Goal: Task Accomplishment & Management: Manage account settings

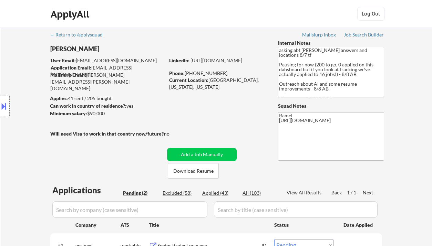
select select ""pending""
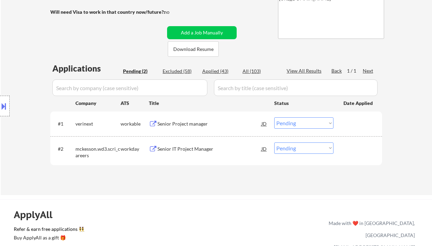
scroll to position [138, 0]
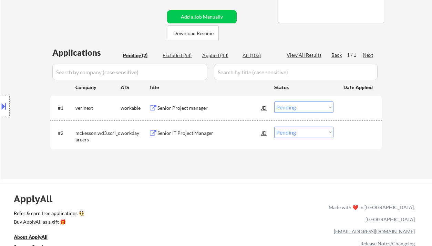
click at [196, 108] on div "Senior Project manager" at bounding box center [210, 108] width 104 height 7
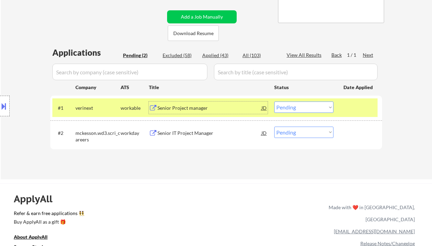
drag, startPoint x: 277, startPoint y: 107, endPoint x: 282, endPoint y: 113, distance: 7.3
click at [278, 107] on select "Choose an option... Pending Applied Excluded (Questions) Excluded (Expired) Exc…" at bounding box center [303, 107] width 59 height 11
click at [274, 102] on select "Choose an option... Pending Applied Excluded (Questions) Excluded (Expired) Exc…" at bounding box center [303, 107] width 59 height 11
click at [185, 136] on div "Senior IT Project Manager" at bounding box center [210, 133] width 104 height 12
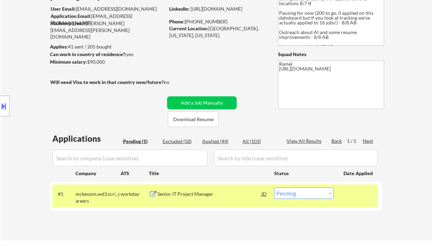
scroll to position [46, 0]
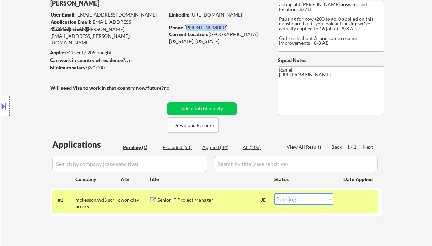
drag, startPoint x: 218, startPoint y: 28, endPoint x: 186, endPoint y: 27, distance: 31.4
click at [186, 27] on div "Phone: 240-330-9594" at bounding box center [218, 27] width 98 height 7
copy div "240-330-9594"
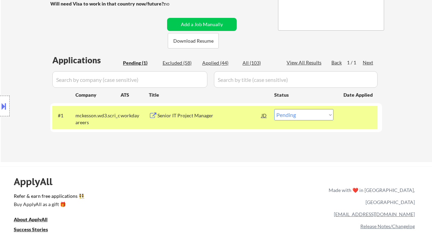
scroll to position [138, 0]
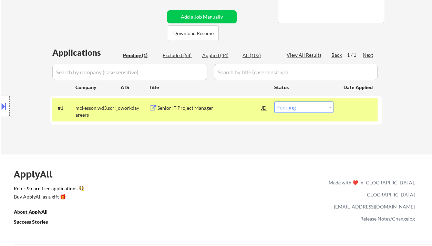
click at [311, 110] on select "Choose an option... Pending Applied Excluded (Questions) Excluded (Expired) Exc…" at bounding box center [303, 107] width 59 height 11
select select ""applied""
click at [274, 102] on select "Choose an option... Pending Applied Excluded (Questions) Excluded (Expired) Exc…" at bounding box center [303, 107] width 59 height 11
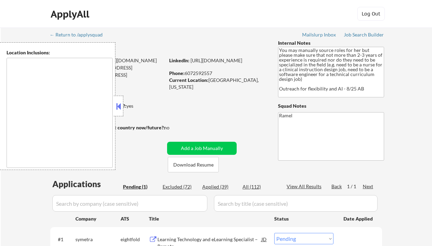
click at [117, 110] on button at bounding box center [119, 106] width 8 height 10
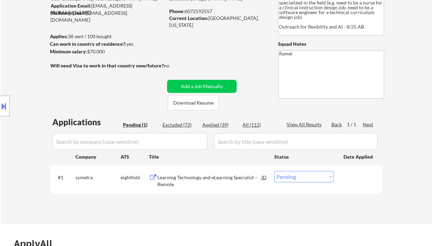
scroll to position [92, 0]
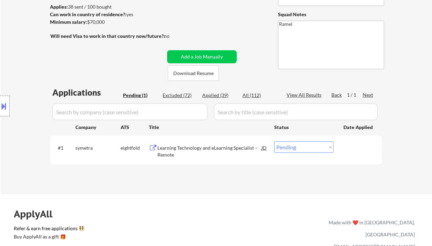
click at [216, 152] on div "Learning Technology and eLearning Specialist – Remote" at bounding box center [210, 151] width 104 height 13
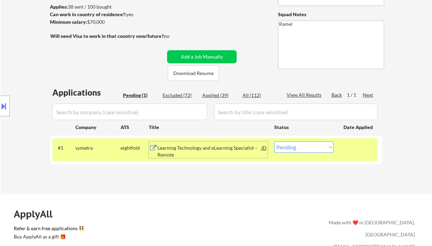
click at [240, 149] on div "Learning Technology and eLearning Specialist – Remote" at bounding box center [210, 151] width 104 height 13
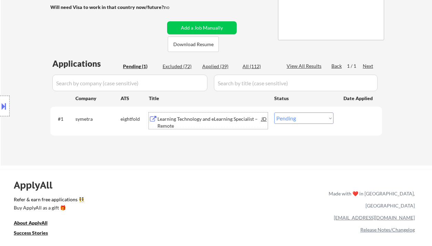
scroll to position [138, 0]
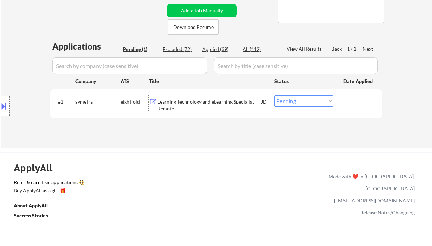
click at [286, 106] on select "Choose an option... Pending Applied Excluded (Questions) Excluded (Expired) Exc…" at bounding box center [303, 100] width 59 height 11
select select ""applied""
click at [274, 95] on select "Choose an option... Pending Applied Excluded (Questions) Excluded (Expired) Exc…" at bounding box center [303, 100] width 59 height 11
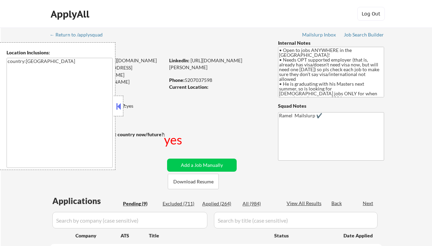
select select ""pending""
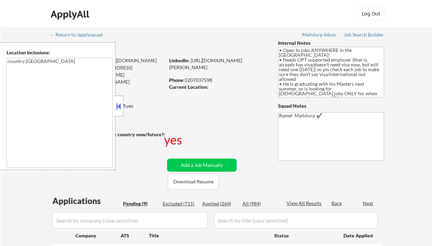
select select ""pending""
drag, startPoint x: 118, startPoint y: 109, endPoint x: 142, endPoint y: 109, distance: 24.5
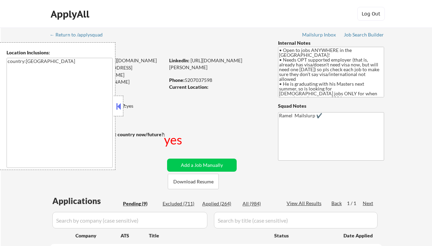
click at [118, 109] on button at bounding box center [119, 106] width 8 height 10
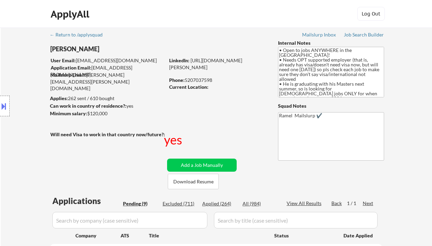
scroll to position [92, 0]
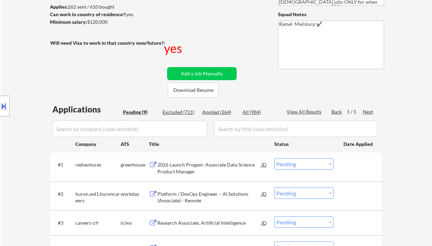
click at [292, 172] on div "#1 redventures greenhouse 2026 Launch Progam: Associate Data Science Product Ma…" at bounding box center [214, 166] width 325 height 23
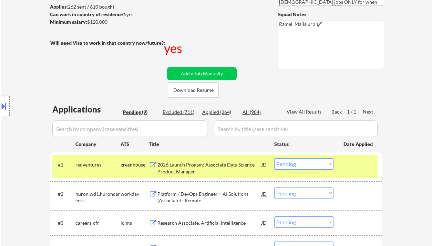
click at [317, 163] on select "Choose an option... Pending Applied Excluded (Questions) Excluded (Expired) Exc…" at bounding box center [303, 164] width 59 height 11
click at [274, 159] on select "Choose an option... Pending Applied Excluded (Questions) Excluded (Expired) Exc…" at bounding box center [303, 164] width 59 height 11
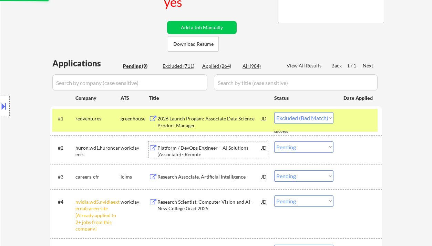
click at [195, 145] on div "Platform / DevOps Engineer – AI Solutions (Associate) - Remote" at bounding box center [210, 151] width 104 height 13
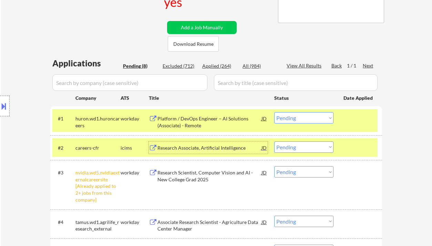
scroll to position [184, 0]
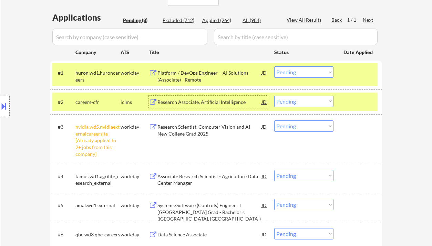
click at [295, 71] on select "Choose an option... Pending Applied Excluded (Questions) Excluded (Expired) Exc…" at bounding box center [303, 72] width 59 height 11
click at [274, 67] on select "Choose an option... Pending Applied Excluded (Questions) Excluded (Expired) Exc…" at bounding box center [303, 72] width 59 height 11
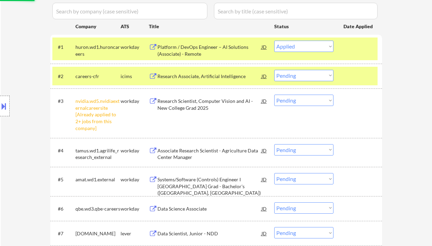
scroll to position [230, 0]
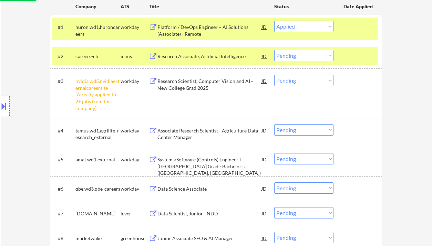
click at [305, 80] on select "Choose an option... Pending Applied Excluded (Questions) Excluded (Expired) Exc…" at bounding box center [303, 80] width 59 height 11
select select ""pending""
click at [274, 75] on select "Choose an option... Pending Applied Excluded (Questions) Excluded (Expired) Exc…" at bounding box center [303, 80] width 59 height 11
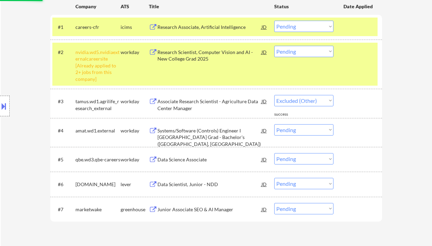
select select ""pending""
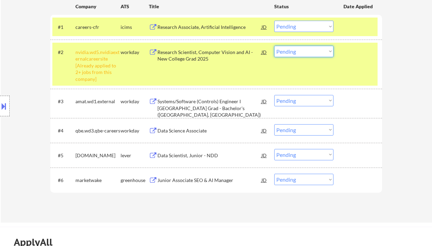
drag, startPoint x: 282, startPoint y: 50, endPoint x: 287, endPoint y: 56, distance: 8.6
click at [282, 50] on select "Choose an option... Pending Applied Excluded (Questions) Excluded (Expired) Exc…" at bounding box center [303, 51] width 59 height 11
click at [274, 46] on select "Choose an option... Pending Applied Excluded (Questions) Excluded (Expired) Exc…" at bounding box center [303, 51] width 59 height 11
select select ""pending""
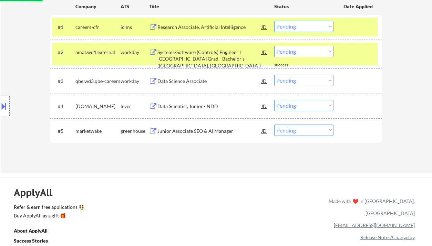
click at [200, 134] on div "Junior Associate SEO & AI Manager" at bounding box center [210, 131] width 104 height 7
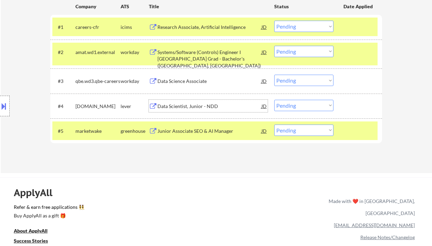
click at [205, 107] on div "Data Scientist, Junior - NDD" at bounding box center [210, 106] width 104 height 7
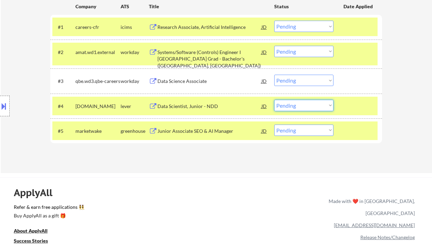
click at [284, 107] on select "Choose an option... Pending Applied Excluded (Questions) Excluded (Expired) Exc…" at bounding box center [303, 105] width 59 height 11
click at [29, 125] on div "Location Inclusions: country:US" at bounding box center [61, 106] width 123 height 128
click at [296, 104] on select "Choose an option... Pending Applied Excluded (Questions) Excluded (Expired) Exc…" at bounding box center [303, 105] width 59 height 11
click at [274, 100] on select "Choose an option... Pending Applied Excluded (Questions) Excluded (Expired) Exc…" at bounding box center [303, 105] width 59 height 11
click at [182, 80] on div "Data Science Associate" at bounding box center [210, 81] width 104 height 7
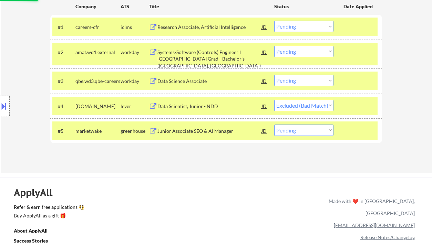
select select ""pending""
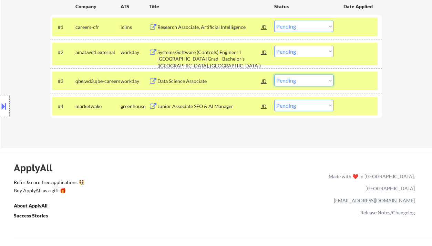
drag, startPoint x: 295, startPoint y: 80, endPoint x: 303, endPoint y: 85, distance: 9.2
click at [295, 80] on select "Choose an option... Pending Applied Excluded (Questions) Excluded (Expired) Exc…" at bounding box center [303, 80] width 59 height 11
click at [274, 75] on select "Choose an option... Pending Applied Excluded (Questions) Excluded (Expired) Exc…" at bounding box center [303, 80] width 59 height 11
click at [181, 54] on div "Systems/Software (Controls) Engineer I New College Grad - Bachelor's (Glouceste…" at bounding box center [210, 59] width 104 height 20
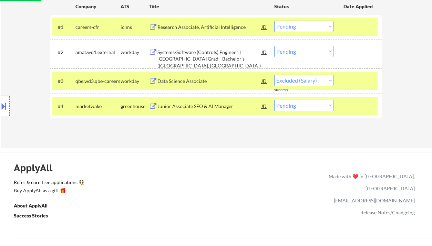
select select ""pending""
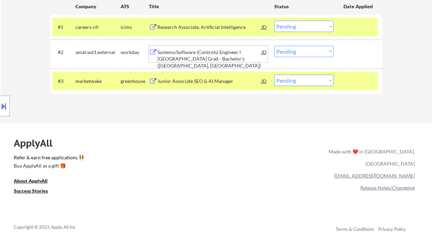
drag, startPoint x: 288, startPoint y: 53, endPoint x: 293, endPoint y: 54, distance: 5.3
click at [288, 53] on select "Choose an option... Pending Applied Excluded (Questions) Excluded (Expired) Exc…" at bounding box center [303, 51] width 59 height 11
click at [274, 46] on select "Choose an option... Pending Applied Excluded (Questions) Excluded (Expired) Exc…" at bounding box center [303, 51] width 59 height 11
click at [188, 26] on div "Research Associate, Artificial Intelligence" at bounding box center [210, 27] width 104 height 7
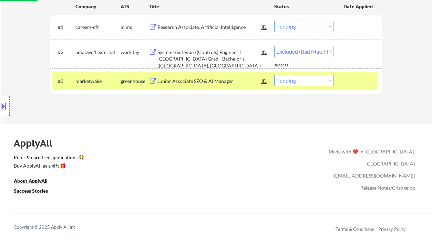
select select ""pending""
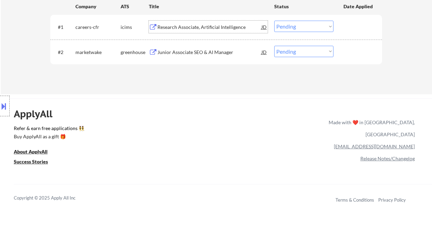
drag, startPoint x: 297, startPoint y: 30, endPoint x: 304, endPoint y: 31, distance: 6.6
click at [297, 30] on select "Choose an option... Pending Applied Excluded (Questions) Excluded (Expired) Exc…" at bounding box center [303, 26] width 59 height 11
click at [274, 21] on select "Choose an option... Pending Applied Excluded (Questions) Excluded (Expired) Exc…" at bounding box center [303, 26] width 59 height 11
click at [225, 51] on div "Junior Associate SEO & AI Manager" at bounding box center [210, 52] width 104 height 7
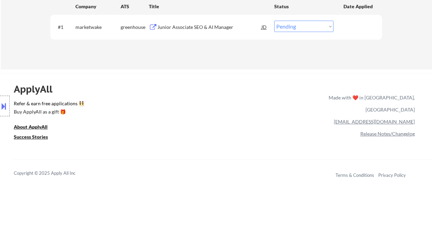
drag, startPoint x: 286, startPoint y: 27, endPoint x: 290, endPoint y: 29, distance: 4.3
click at [286, 27] on select "Choose an option... Pending Applied Excluded (Questions) Excluded (Expired) Exc…" at bounding box center [303, 26] width 59 height 11
select select ""excluded__bad_match_""
click at [274, 21] on select "Choose an option... Pending Applied Excluded (Questions) Excluded (Expired) Exc…" at bounding box center [303, 26] width 59 height 11
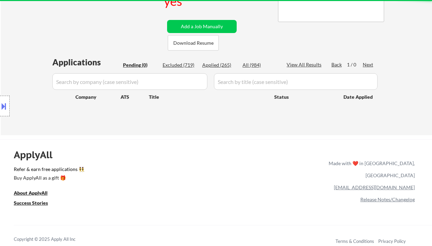
scroll to position [138, 0]
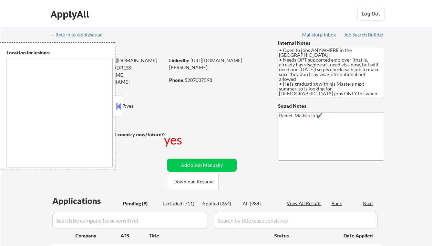
type textarea "country:US"
select select ""pending""
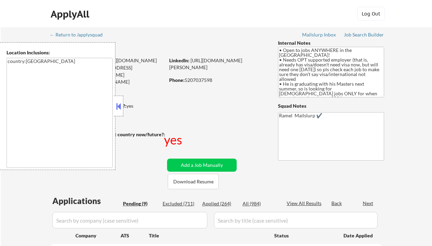
select select ""pending""
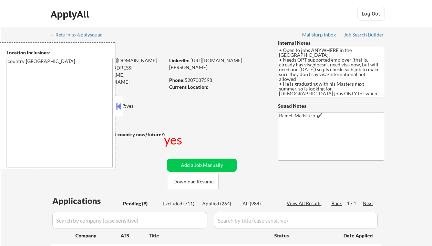
click at [118, 103] on button at bounding box center [119, 106] width 8 height 10
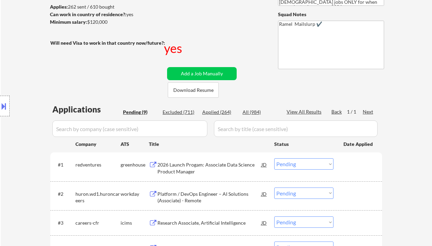
scroll to position [138, 0]
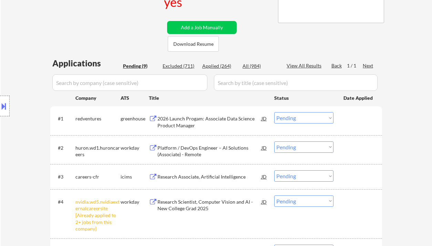
click at [215, 119] on div "2026 Launch Progam: Associate Data Science Product Manager" at bounding box center [210, 121] width 104 height 13
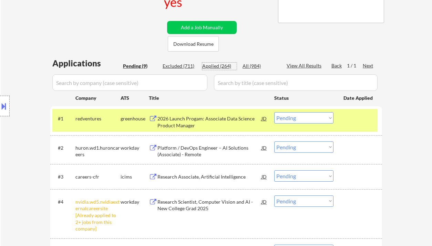
click at [231, 69] on div "Applied (264)" at bounding box center [219, 66] width 34 height 7
select select ""applied""
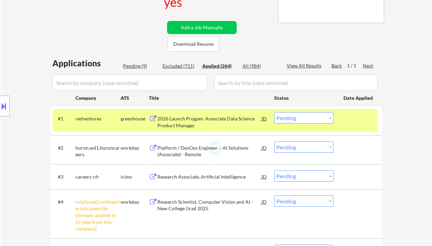
select select ""applied""
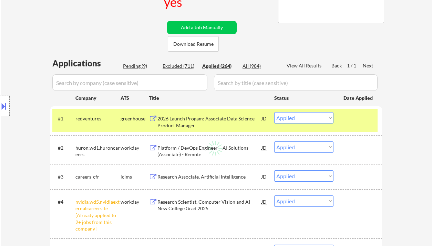
select select ""applied""
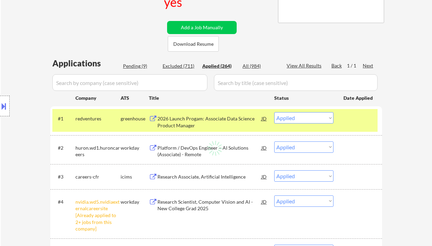
select select ""applied""
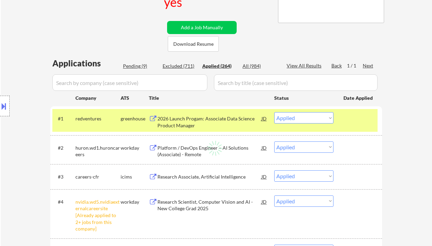
select select ""applied""
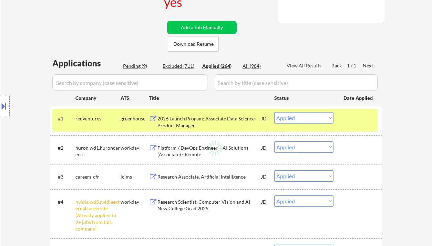
select select ""applied""
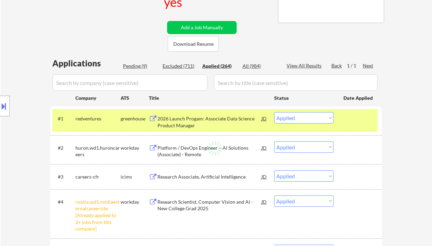
select select ""applied""
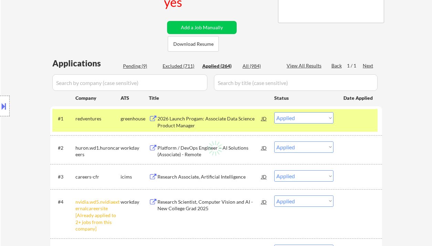
select select ""applied""
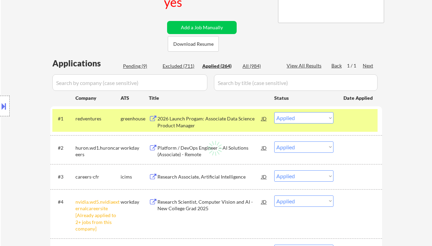
select select ""applied""
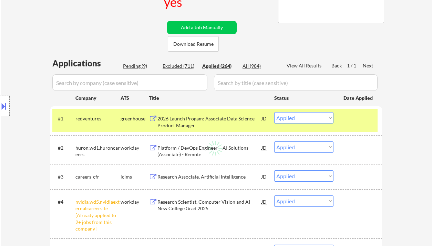
select select ""applied""
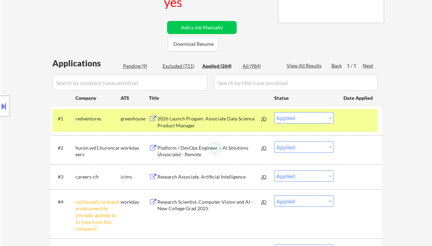
select select ""applied""
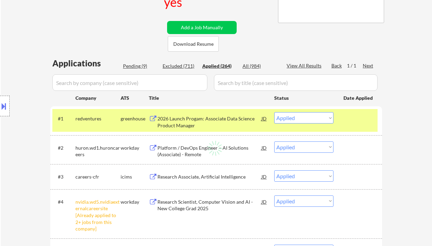
select select ""applied""
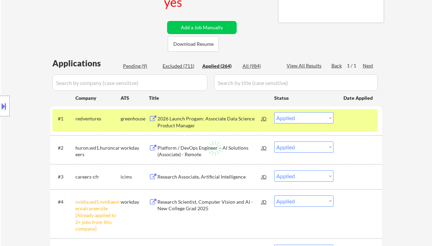
select select ""applied""
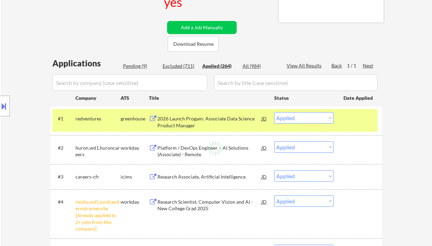
select select ""applied""
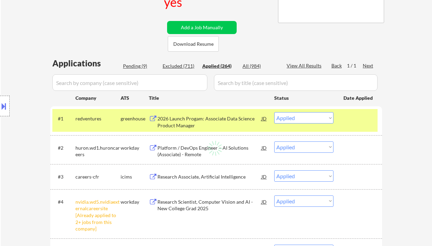
select select ""applied""
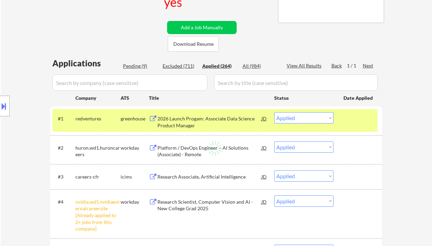
select select ""applied""
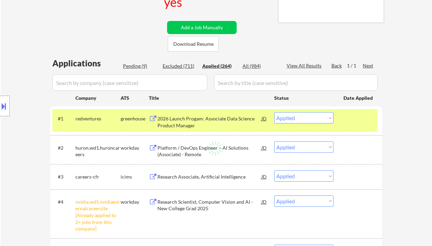
select select ""applied""
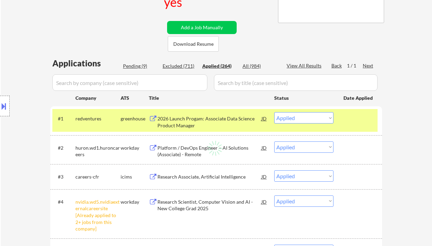
select select ""applied""
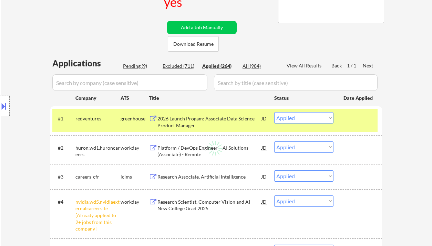
select select ""applied""
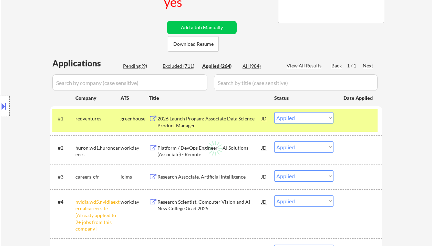
select select ""applied""
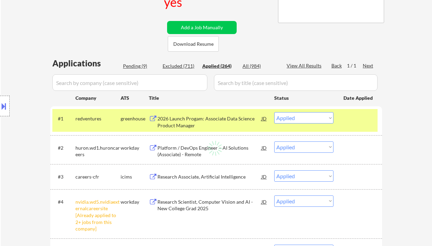
select select ""applied""
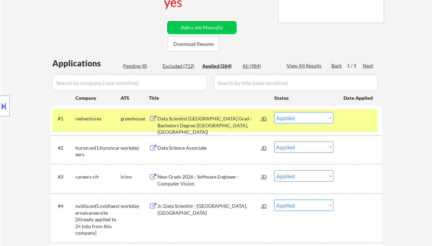
click at [307, 64] on div "View All Results" at bounding box center [305, 65] width 37 height 7
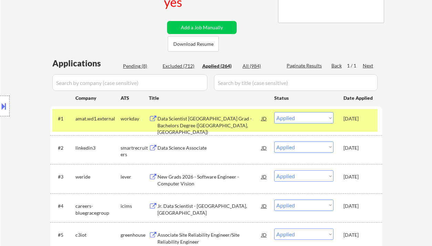
select select ""applied""
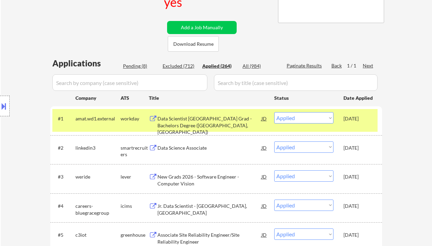
select select ""applied""
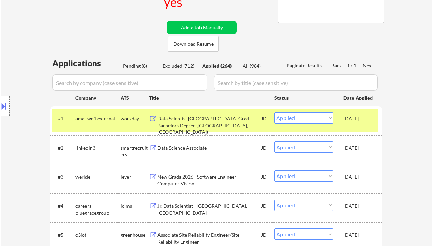
select select ""applied""
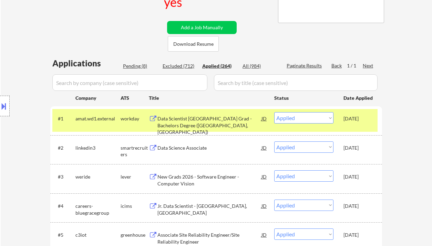
select select ""applied""
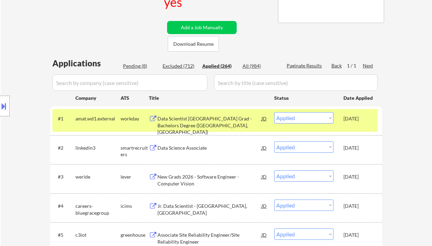
select select ""applied""
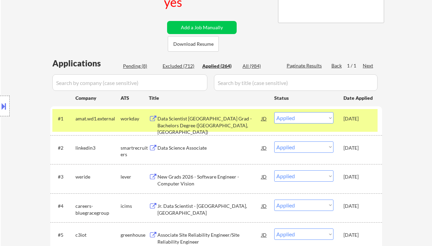
select select ""applied""
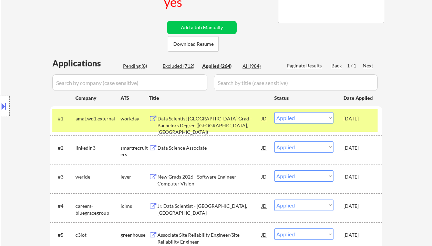
select select ""applied""
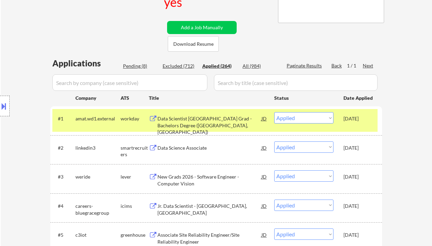
select select ""applied""
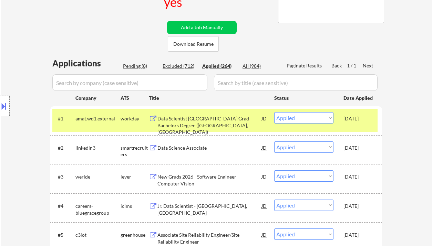
select select ""applied""
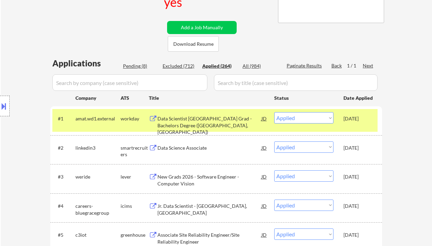
select select ""applied""
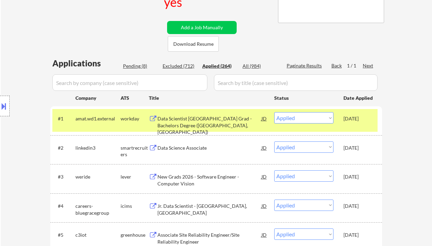
select select ""applied""
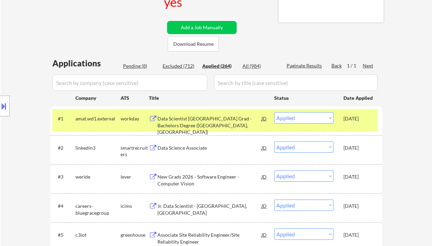
select select ""applied""
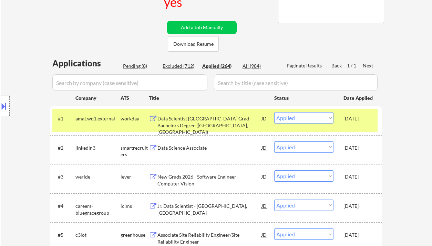
select select ""applied""
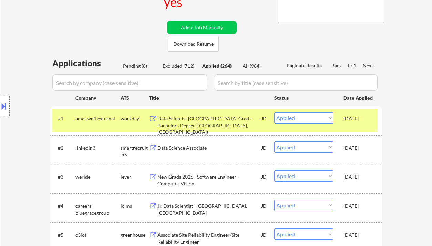
select select ""applied""
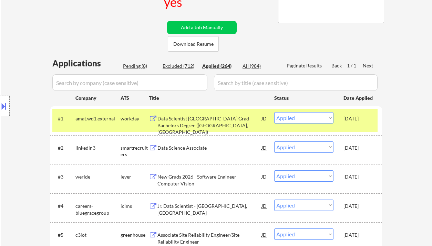
select select ""applied""
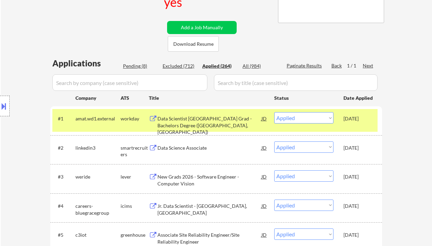
select select ""applied""
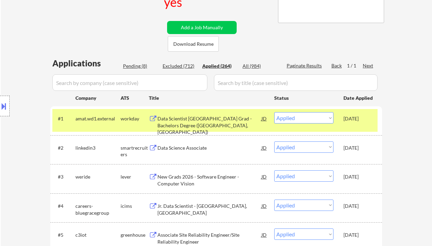
select select ""applied""
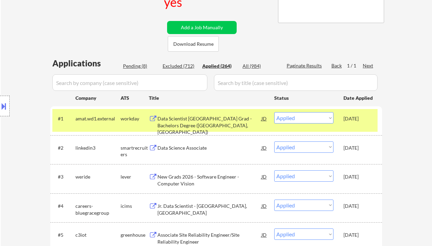
select select ""applied""
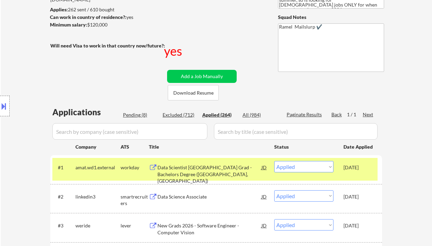
scroll to position [43, 0]
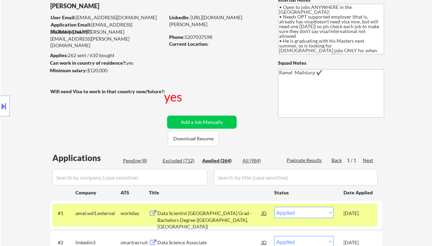
click at [204, 36] on div "Phone: 5207037598" at bounding box center [218, 37] width 98 height 7
copy div "5207037598"
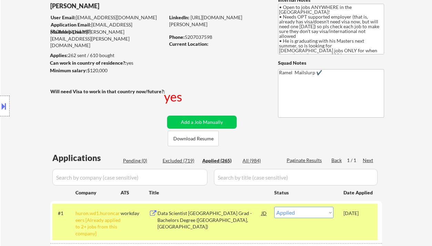
scroll to position [89, 0]
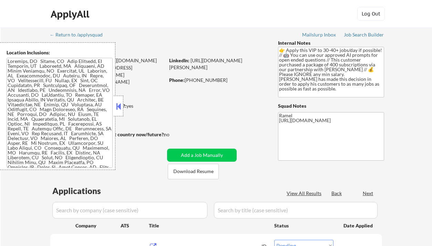
select select ""pending""
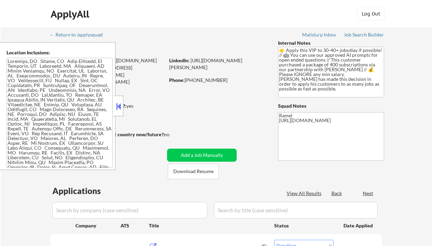
select select ""pending""
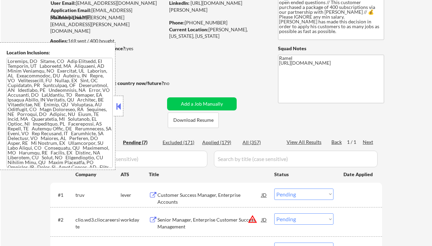
scroll to position [92, 0]
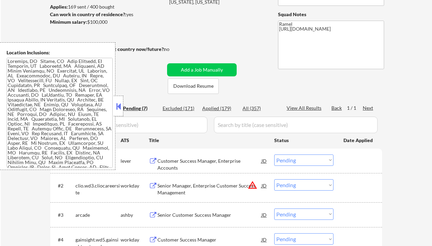
click at [121, 105] on button at bounding box center [119, 106] width 8 height 10
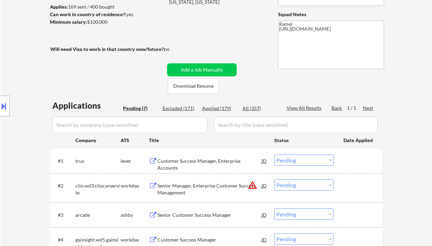
click at [216, 165] on div "Customer Success Manager, Enterprise Accounts" at bounding box center [210, 161] width 104 height 12
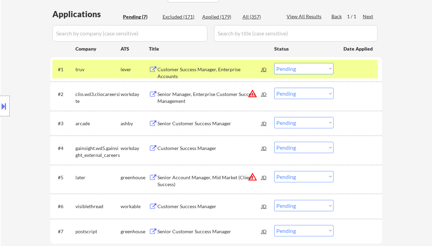
scroll to position [184, 0]
drag, startPoint x: 312, startPoint y: 68, endPoint x: 312, endPoint y: 73, distance: 4.8
click at [312, 68] on select "Choose an option... Pending Applied Excluded (Questions) Excluded (Expired) Exc…" at bounding box center [303, 68] width 59 height 11
click at [274, 63] on select "Choose an option... Pending Applied Excluded (Questions) Excluded (Expired) Exc…" at bounding box center [303, 68] width 59 height 11
click at [208, 126] on div "Senior Customer Success Manager" at bounding box center [210, 123] width 104 height 7
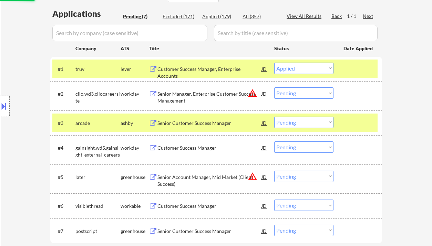
select select ""pending""
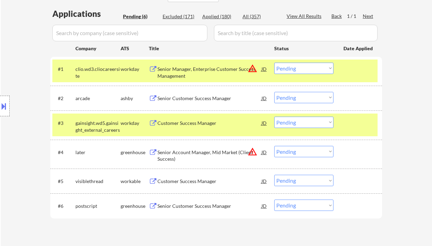
click at [1, 109] on button at bounding box center [4, 106] width 8 height 11
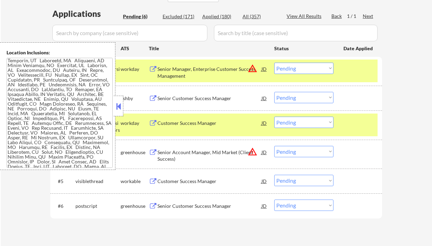
scroll to position [0, 0]
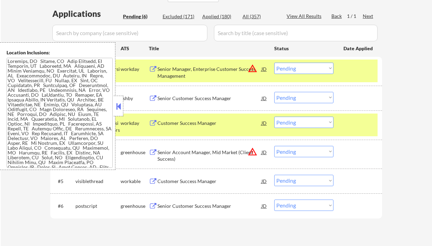
click at [118, 103] on button at bounding box center [119, 106] width 8 height 10
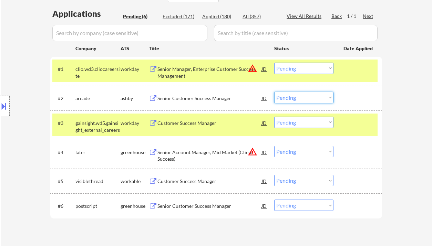
drag, startPoint x: 294, startPoint y: 98, endPoint x: 297, endPoint y: 99, distance: 3.5
click at [294, 98] on select "Choose an option... Pending Applied Excluded (Questions) Excluded (Expired) Exc…" at bounding box center [303, 97] width 59 height 11
click at [274, 92] on select "Choose an option... Pending Applied Excluded (Questions) Excluded (Expired) Exc…" at bounding box center [303, 97] width 59 height 11
select select ""pending""
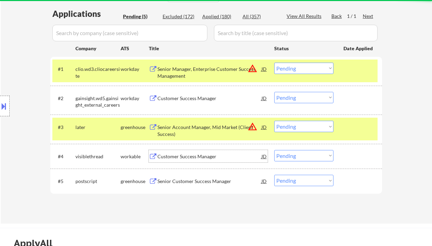
click at [194, 157] on div "Customer Success Manager" at bounding box center [210, 156] width 104 height 7
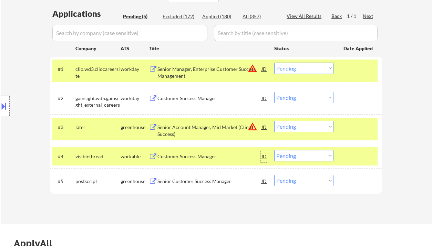
click at [263, 158] on div "JD" at bounding box center [264, 156] width 7 height 12
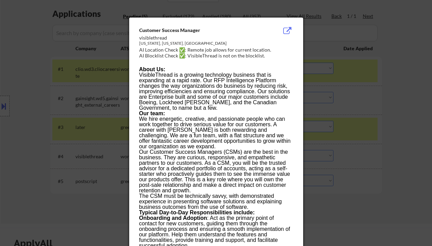
click at [399, 176] on div at bounding box center [216, 123] width 432 height 246
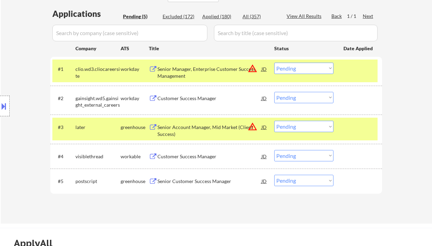
click at [7, 110] on button at bounding box center [4, 106] width 8 height 11
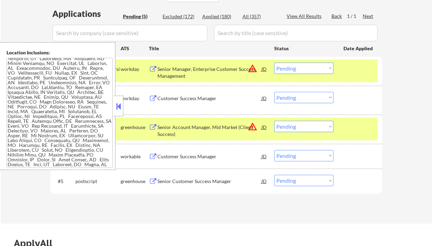
scroll to position [12, 0]
click at [325, 153] on select "Choose an option... Pending Applied Excluded (Questions) Excluded (Expired) Exc…" at bounding box center [303, 155] width 59 height 11
click at [274, 150] on select "Choose an option... Pending Applied Excluded (Questions) Excluded (Expired) Exc…" at bounding box center [303, 155] width 59 height 11
click at [209, 184] on div "Senior Customer Success Manager" at bounding box center [210, 181] width 104 height 7
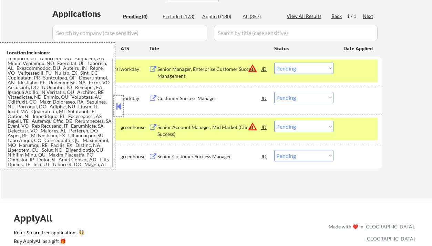
click at [118, 112] on div at bounding box center [119, 106] width 10 height 21
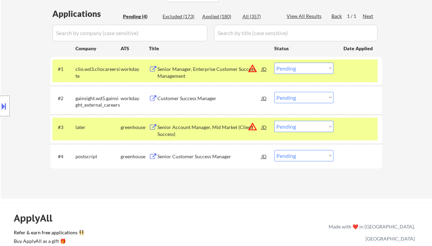
scroll to position [230, 0]
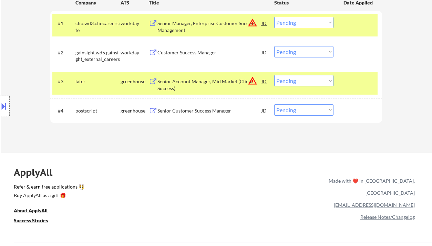
click at [294, 113] on select "Choose an option... Pending Applied Excluded (Questions) Excluded (Expired) Exc…" at bounding box center [303, 109] width 59 height 11
select select ""applied""
click at [274, 104] on select "Choose an option... Pending Applied Excluded (Questions) Excluded (Expired) Exc…" at bounding box center [303, 109] width 59 height 11
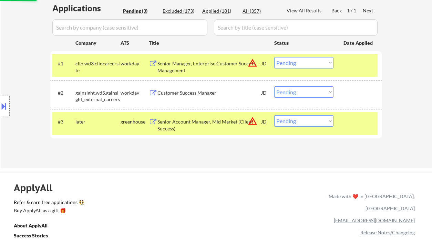
scroll to position [184, 0]
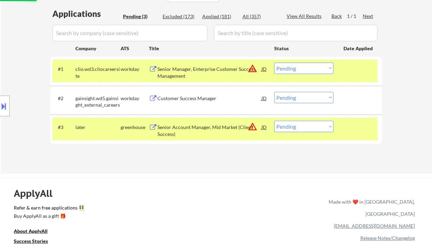
click at [184, 97] on div "Customer Success Manager" at bounding box center [210, 98] width 104 height 7
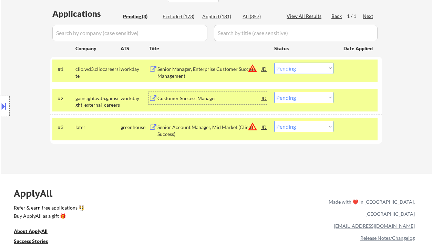
click at [205, 101] on div "Customer Success Manager" at bounding box center [210, 98] width 104 height 7
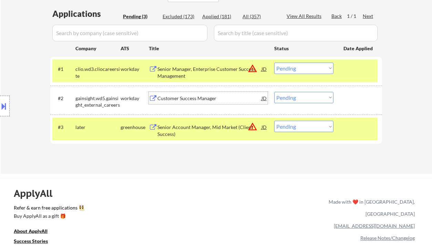
click at [295, 100] on select "Choose an option... Pending Applied Excluded (Questions) Excluded (Expired) Exc…" at bounding box center [303, 97] width 59 height 11
click at [274, 92] on select "Choose an option... Pending Applied Excluded (Questions) Excluded (Expired) Exc…" at bounding box center [303, 97] width 59 height 11
click at [189, 72] on div "Senior Manager, Enterprise Customer Success Management" at bounding box center [210, 72] width 104 height 13
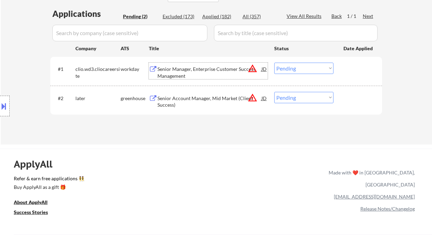
click at [8, 115] on div at bounding box center [5, 106] width 10 height 21
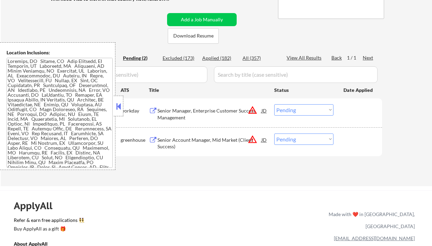
scroll to position [138, 0]
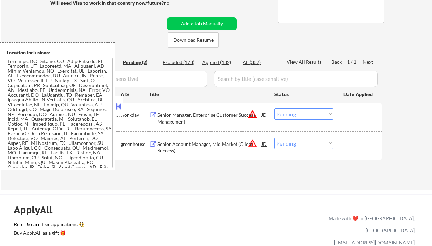
click at [218, 172] on div "Applications Pending (2) Excluded (173) Applied (182) All (357) View All Result…" at bounding box center [216, 116] width 332 height 124
click at [261, 145] on div "JD" at bounding box center [264, 144] width 7 height 12
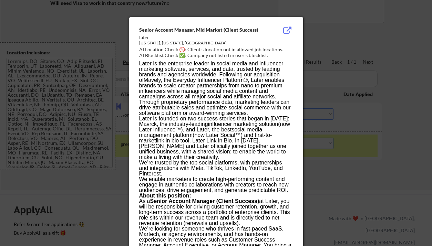
click at [347, 190] on div at bounding box center [216, 123] width 432 height 246
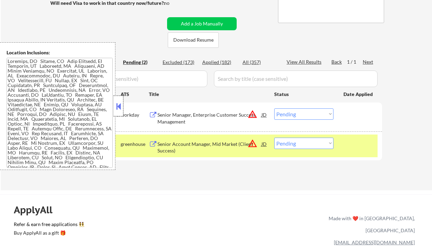
click at [119, 112] on div at bounding box center [119, 106] width 10 height 21
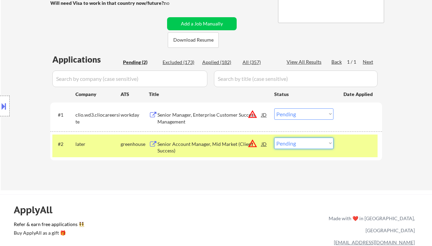
drag, startPoint x: 311, startPoint y: 143, endPoint x: 315, endPoint y: 148, distance: 6.7
click at [311, 143] on select "Choose an option... Pending Applied Excluded (Questions) Excluded (Expired) Exc…" at bounding box center [303, 143] width 59 height 11
select select ""excluded__location_""
click at [274, 138] on select "Choose an option... Pending Applied Excluded (Questions) Excluded (Expired) Exc…" at bounding box center [303, 143] width 59 height 11
click at [198, 119] on div "Senior Manager, Enterprise Customer Success Management" at bounding box center [210, 118] width 104 height 13
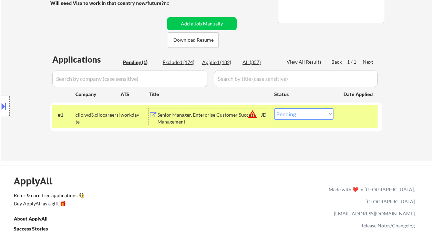
click at [331, 118] on select "Choose an option... Pending Applied Excluded (Questions) Excluded (Expired) Exc…" at bounding box center [303, 114] width 59 height 11
select select ""excluded__location_""
click at [274, 109] on select "Choose an option... Pending Applied Excluded (Questions) Excluded (Expired) Exc…" at bounding box center [303, 114] width 59 height 11
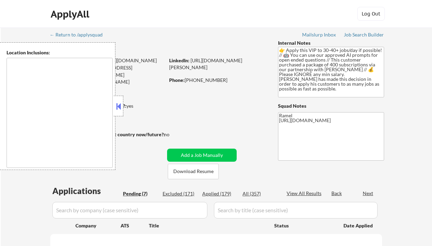
select select ""pending""
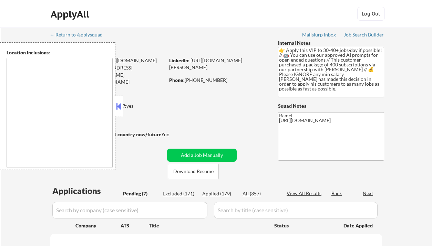
select select ""pending""
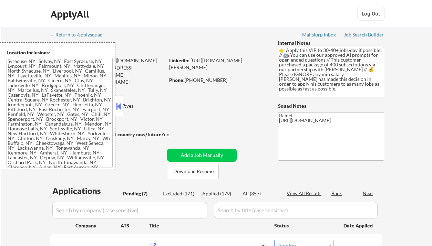
type textarea "[GEOGRAPHIC_DATA], [GEOGRAPHIC_DATA] [GEOGRAPHIC_DATA], [GEOGRAPHIC_DATA] [GEOG…"
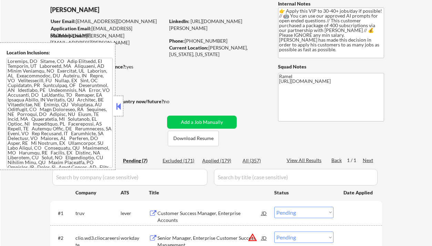
scroll to position [46, 0]
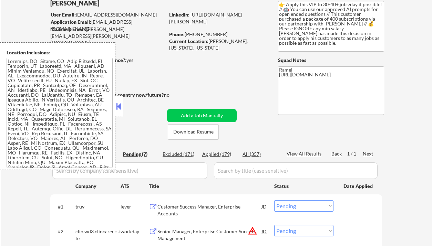
click at [224, 154] on div "Applied (179)" at bounding box center [219, 154] width 34 height 7
click at [121, 108] on button at bounding box center [119, 106] width 8 height 10
select select ""applied""
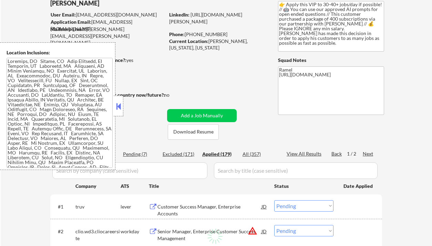
select select ""applied""
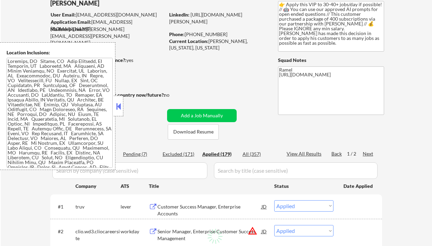
select select ""applied""
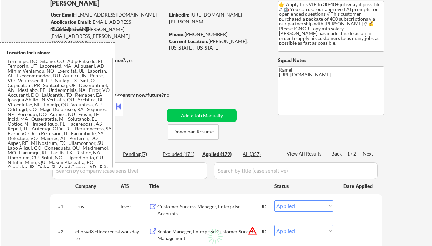
select select ""applied""
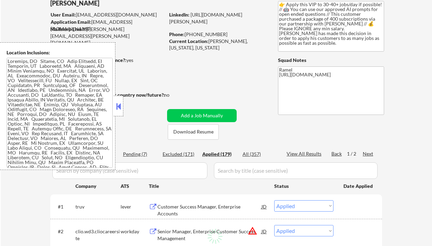
select select ""applied""
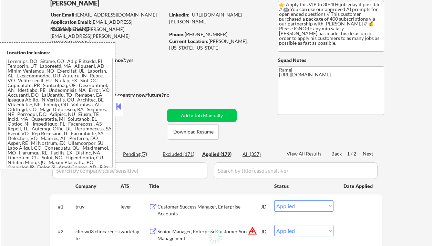
select select ""applied""
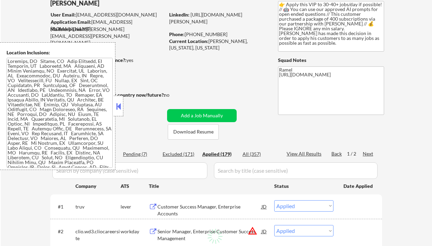
select select ""applied""
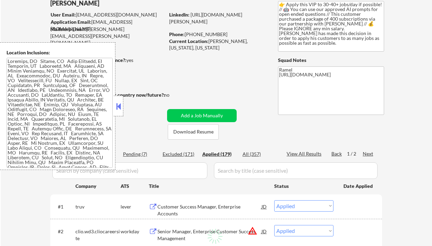
select select ""applied""
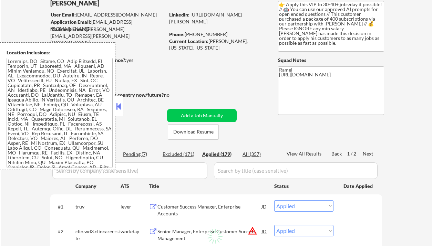
select select ""applied""
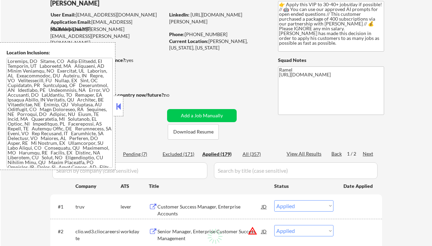
select select ""applied""
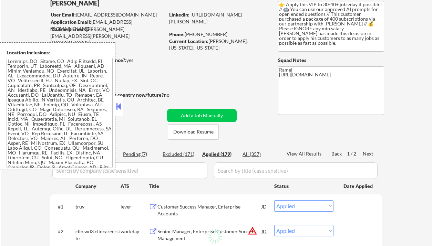
select select ""applied""
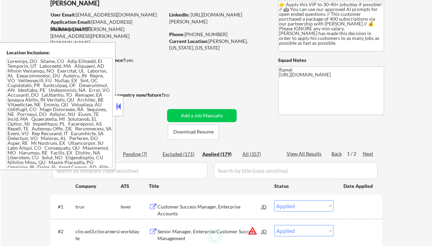
select select ""applied""
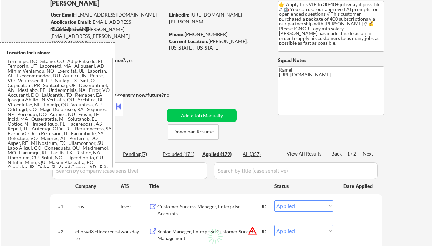
select select ""applied""
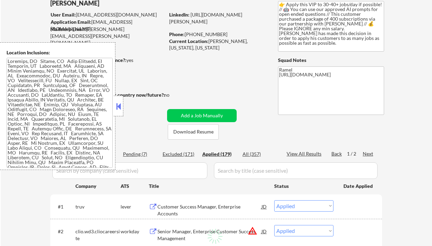
select select ""applied""
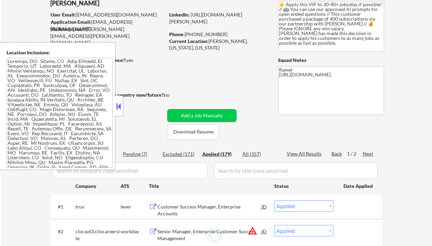
select select ""applied""
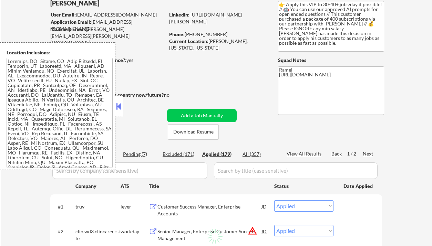
select select ""applied""
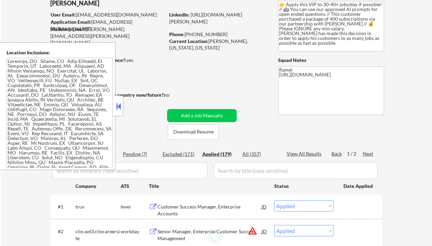
select select ""applied""
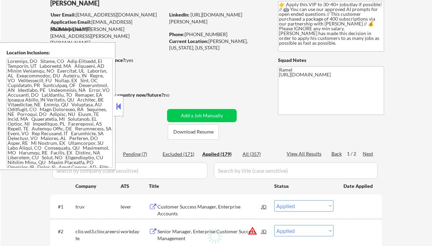
select select ""applied""
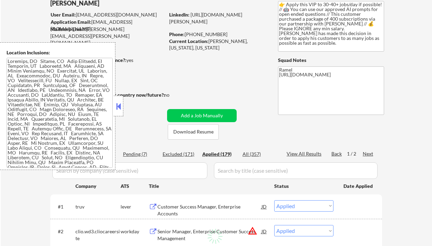
select select ""applied""
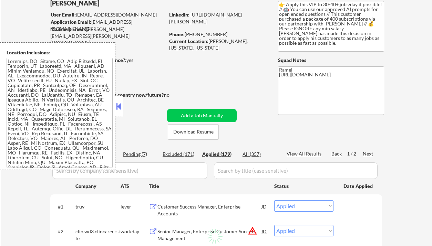
select select ""applied""
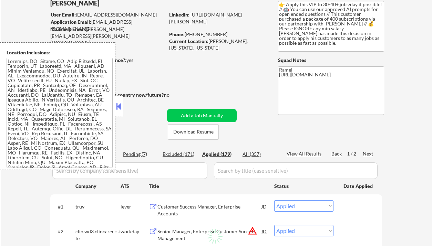
select select ""applied""
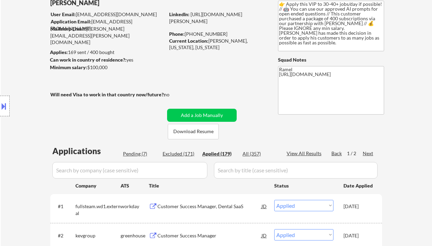
scroll to position [92, 0]
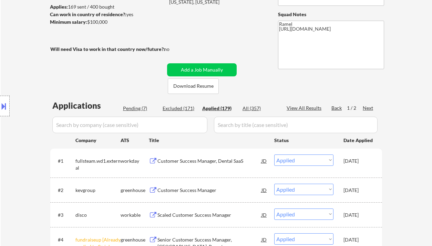
click at [307, 107] on div "View All Results" at bounding box center [305, 108] width 37 height 7
select select ""applied""
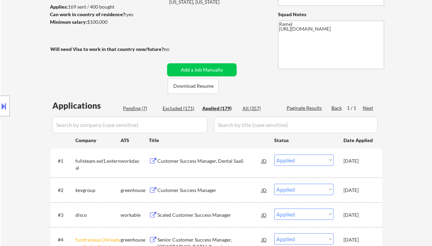
select select ""applied""
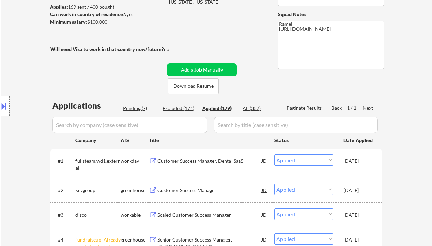
select select ""applied""
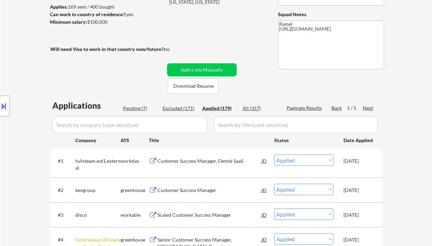
select select ""applied""
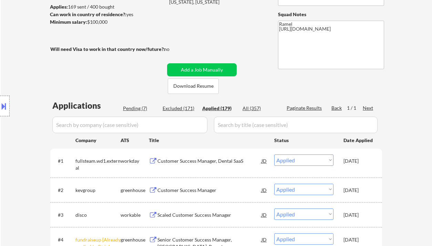
select select ""applied""
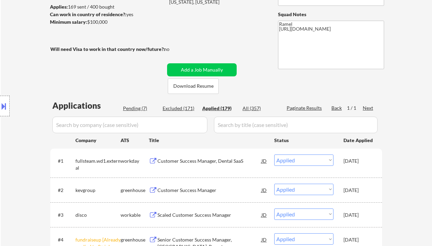
select select ""applied""
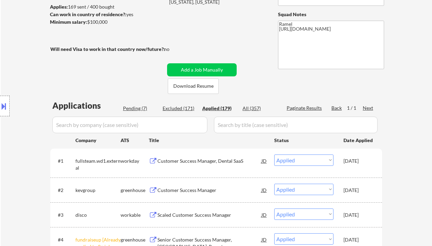
select select ""applied""
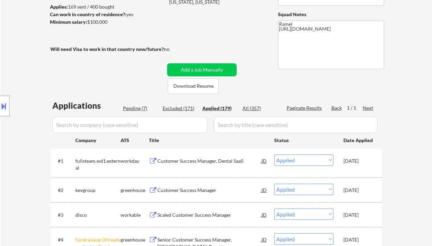
select select ""applied""
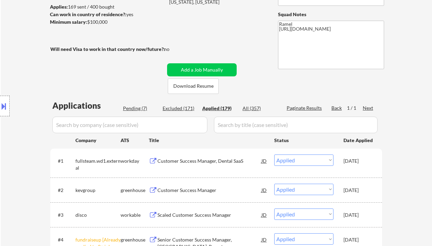
select select ""applied""
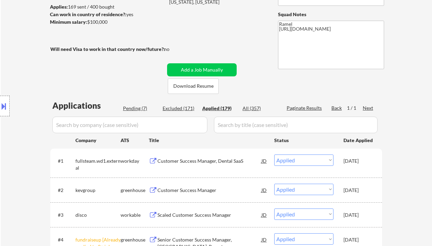
select select ""applied""
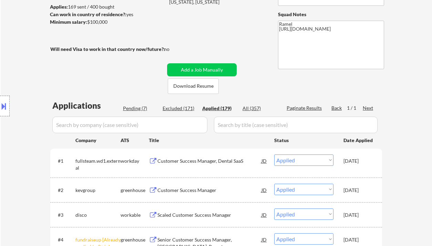
select select ""applied""
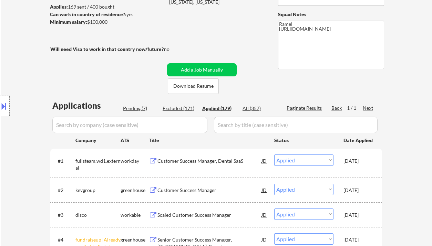
select select ""applied""
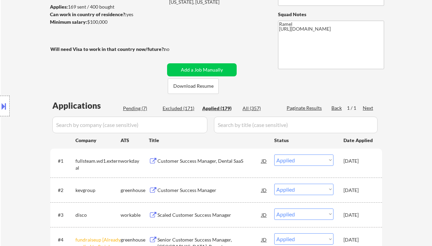
select select ""applied""
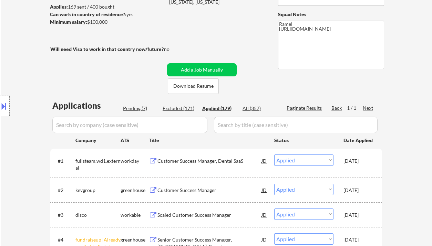
select select ""applied""
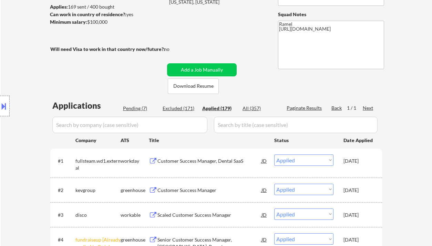
select select ""applied""
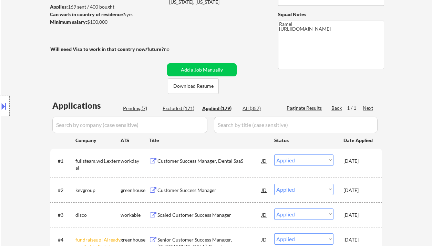
select select ""applied""
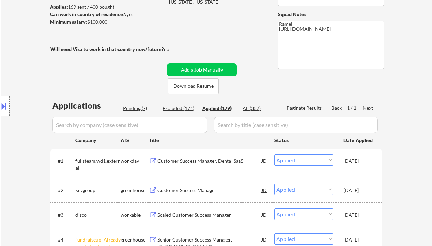
scroll to position [138, 0]
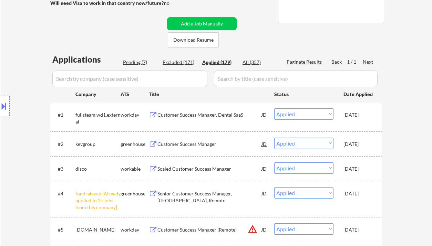
select select ""applied""
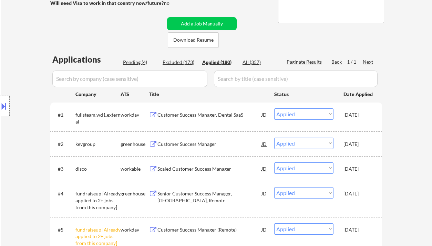
scroll to position [46, 0]
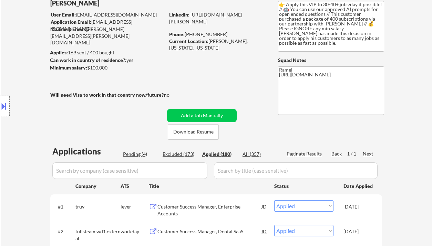
select select ""applied""
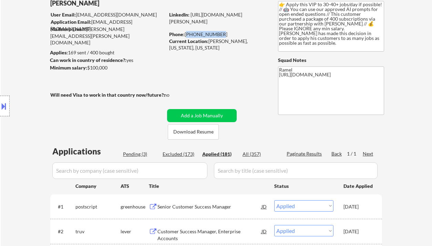
drag, startPoint x: 216, startPoint y: 34, endPoint x: 186, endPoint y: 32, distance: 29.4
click at [186, 32] on div "Phone: 315-439-6461" at bounding box center [218, 34] width 98 height 7
copy div "315-439-6461"
select select ""applied""
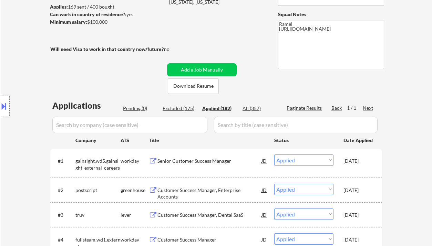
scroll to position [138, 0]
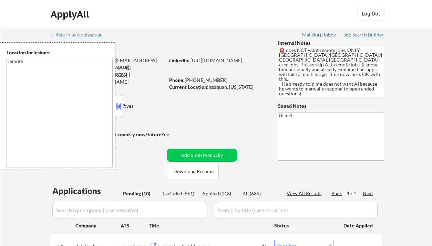
select select ""pending""
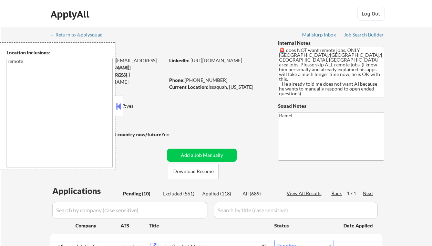
select select ""pending""
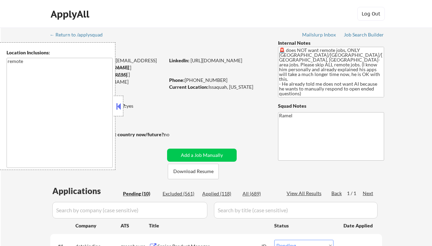
click at [120, 110] on button at bounding box center [119, 106] width 8 height 10
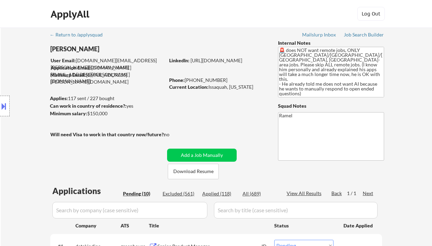
click at [14, 18] on div "ApplyAll Log In Sign Up Log Out" at bounding box center [216, 14] width 432 height 28
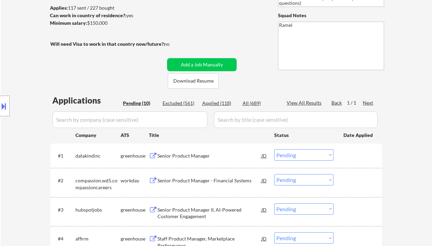
scroll to position [138, 0]
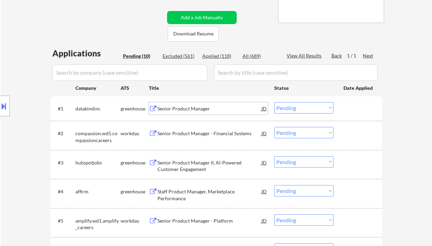
click at [192, 104] on div "Senior Product Manager" at bounding box center [210, 108] width 104 height 12
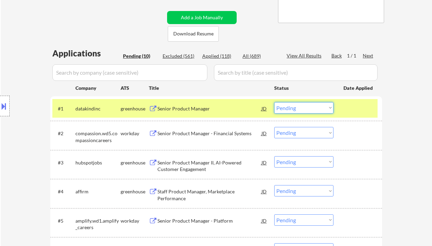
drag, startPoint x: 293, startPoint y: 110, endPoint x: 299, endPoint y: 113, distance: 7.6
click at [293, 110] on select "Choose an option... Pending Applied Excluded (Questions) Excluded (Expired) Exc…" at bounding box center [303, 107] width 59 height 11
click at [274, 102] on select "Choose an option... Pending Applied Excluded (Questions) Excluded (Expired) Exc…" at bounding box center [303, 107] width 59 height 11
click at [201, 135] on div "Senior Product Manager - Financial Systems" at bounding box center [210, 133] width 104 height 7
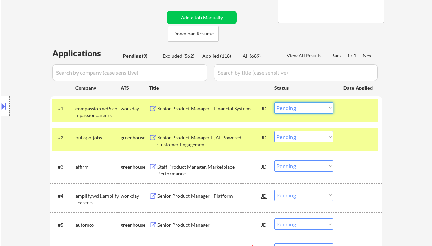
click at [315, 107] on select "Choose an option... Pending Applied Excluded (Questions) Excluded (Expired) Exc…" at bounding box center [303, 107] width 59 height 11
click at [274, 102] on select "Choose an option... Pending Applied Excluded (Questions) Excluded (Expired) Exc…" at bounding box center [303, 107] width 59 height 11
click at [203, 144] on div "Senior Product Manager II, AI-Powered Customer Engagement" at bounding box center [210, 140] width 104 height 13
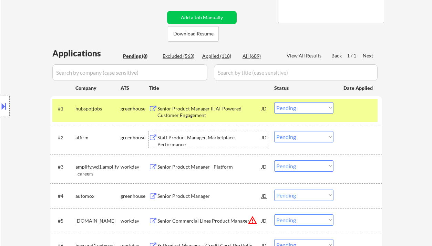
click at [324, 112] on select "Choose an option... Pending Applied Excluded (Questions) Excluded (Expired) Exc…" at bounding box center [303, 107] width 59 height 11
click at [274, 102] on select "Choose an option... Pending Applied Excluded (Questions) Excluded (Expired) Exc…" at bounding box center [303, 107] width 59 height 11
click at [181, 141] on div "Staff Product Manager, Marketplace Performance" at bounding box center [210, 140] width 104 height 13
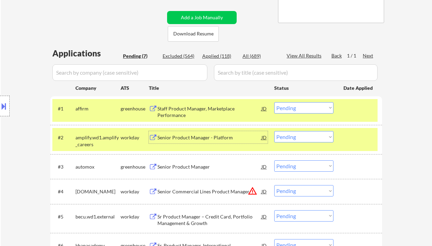
click at [292, 114] on div "#1 affirm greenhouse Staff Product Manager, Marketplace Performance JD Choose a…" at bounding box center [214, 110] width 325 height 23
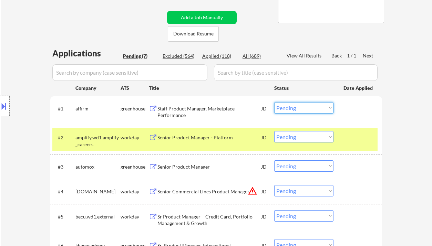
click at [306, 107] on select "Choose an option... Pending Applied Excluded (Questions) Excluded (Expired) Exc…" at bounding box center [303, 107] width 59 height 11
click at [274, 102] on select "Choose an option... Pending Applied Excluded (Questions) Excluded (Expired) Exc…" at bounding box center [303, 107] width 59 height 11
click at [202, 114] on div "Staff Product Manager, Marketplace Performance" at bounding box center [210, 110] width 104 height 17
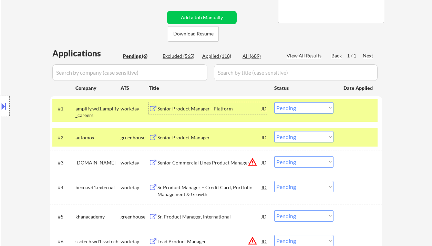
click at [310, 113] on select "Choose an option... Pending Applied Excluded (Questions) Excluded (Expired) Exc…" at bounding box center [303, 107] width 59 height 11
click at [274, 102] on select "Choose an option... Pending Applied Excluded (Questions) Excluded (Expired) Exc…" at bounding box center [303, 107] width 59 height 11
click at [186, 141] on div "Senior Product Manager" at bounding box center [210, 137] width 104 height 12
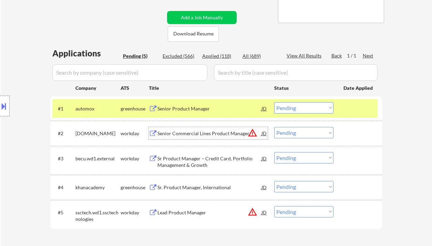
drag, startPoint x: 315, startPoint y: 110, endPoint x: 319, endPoint y: 113, distance: 5.9
click at [315, 110] on select "Choose an option... Pending Applied Excluded (Questions) Excluded (Expired) Exc…" at bounding box center [303, 107] width 59 height 11
click at [274, 102] on select "Choose an option... Pending Applied Excluded (Questions) Excluded (Expired) Exc…" at bounding box center [303, 107] width 59 height 11
select select ""pending""
click at [220, 132] on div "Senior Commercial Lines Product Manager" at bounding box center [210, 133] width 104 height 7
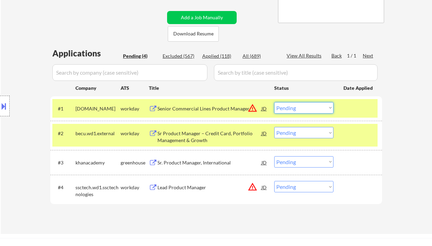
click at [297, 108] on select "Choose an option... Pending Applied Excluded (Questions) Excluded (Expired) Exc…" at bounding box center [303, 107] width 59 height 11
click at [294, 138] on select "Choose an option... Pending Applied Excluded (Questions) Excluded (Expired) Exc…" at bounding box center [303, 132] width 59 height 11
click at [274, 127] on select "Choose an option... Pending Applied Excluded (Questions) Excluded (Expired) Exc…" at bounding box center [303, 132] width 59 height 11
click at [189, 111] on div "Senior Commercial Lines Product Manager" at bounding box center [210, 108] width 104 height 7
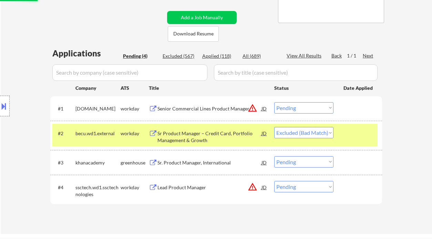
select select ""pending""
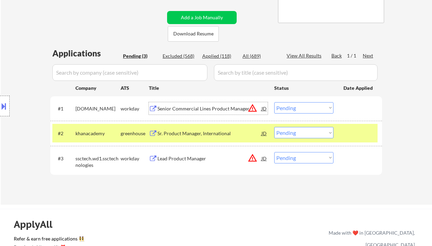
click at [309, 109] on select "Choose an option... Pending Applied Excluded (Questions) Excluded (Expired) Exc…" at bounding box center [303, 107] width 59 height 11
click at [274, 102] on select "Choose an option... Pending Applied Excluded (Questions) Excluded (Expired) Exc…" at bounding box center [303, 107] width 59 height 11
click at [193, 131] on div "Sr. Product Manager, International" at bounding box center [210, 133] width 104 height 7
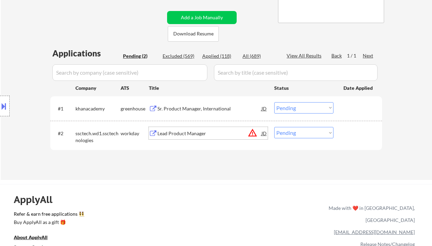
click at [293, 110] on select "Choose an option... Pending Applied Excluded (Questions) Excluded (Expired) Exc…" at bounding box center [303, 107] width 59 height 11
click at [274, 102] on select "Choose an option... Pending Applied Excluded (Questions) Excluded (Expired) Exc…" at bounding box center [303, 107] width 59 height 11
click at [168, 133] on div "Lead Product Manager" at bounding box center [210, 133] width 104 height 7
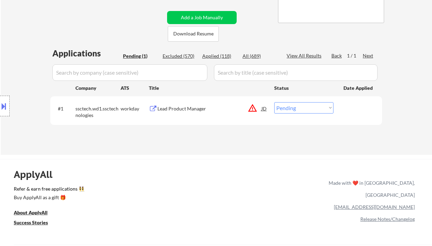
click at [313, 111] on select "Choose an option... Pending Applied Excluded (Questions) Excluded (Expired) Exc…" at bounding box center [303, 107] width 59 height 11
select select ""excluded__location_""
click at [274, 102] on select "Choose an option... Pending Applied Excluded (Questions) Excluded (Expired) Exc…" at bounding box center [303, 107] width 59 height 11
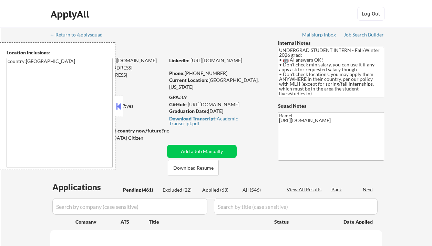
select select ""pending""
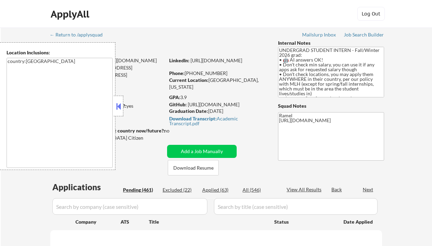
select select ""pending""
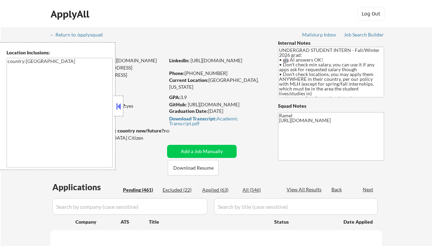
select select ""pending""
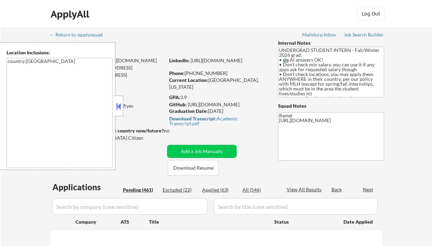
select select ""pending""
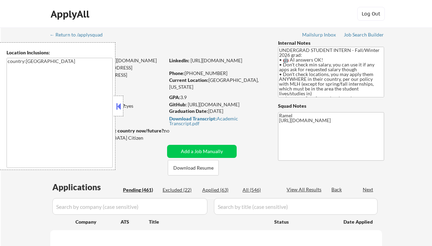
select select ""pending""
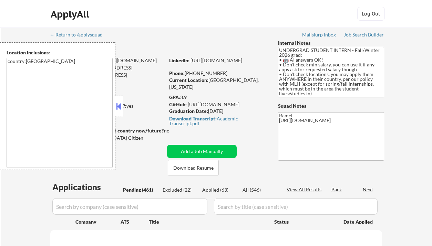
select select ""pending""
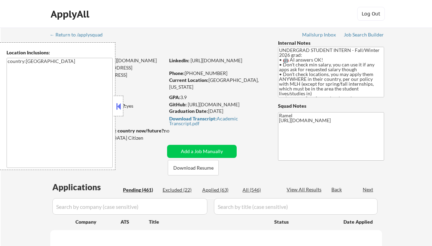
select select ""pending""
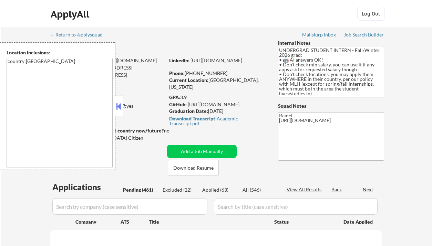
select select ""pending""
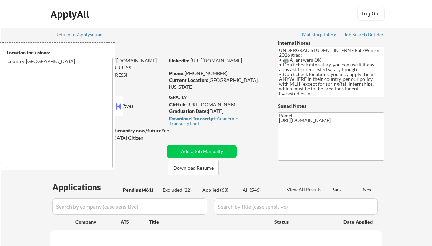
select select ""pending""
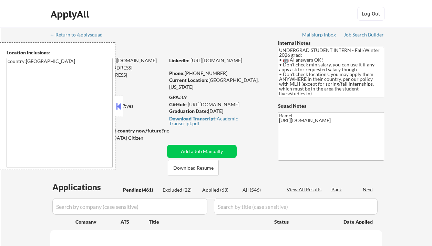
select select ""pending""
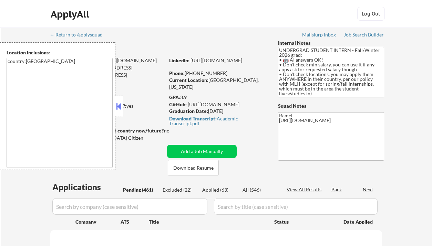
select select ""pending""
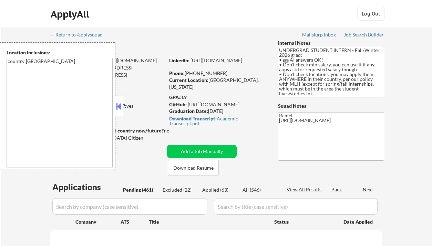
select select ""pending""
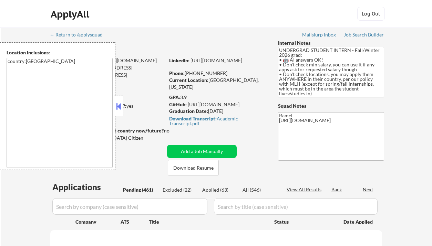
select select ""pending""
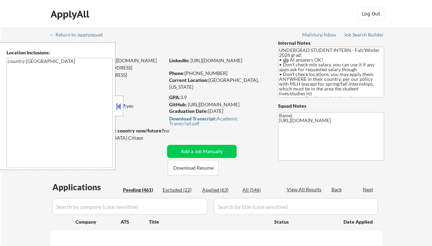
select select ""pending""
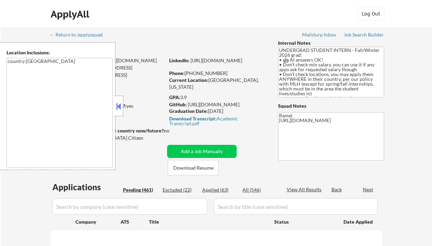
select select ""pending""
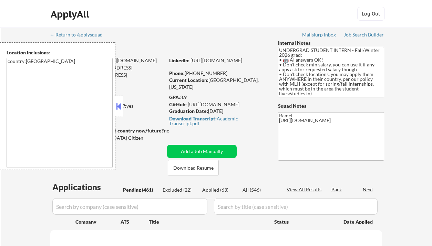
select select ""pending""
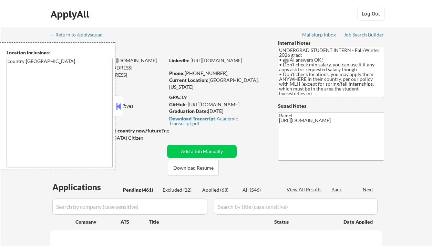
select select ""pending""
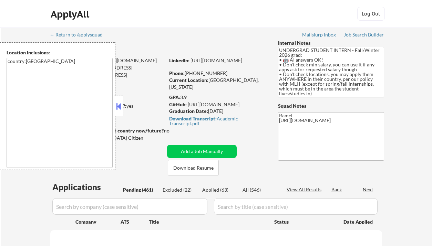
select select ""pending""
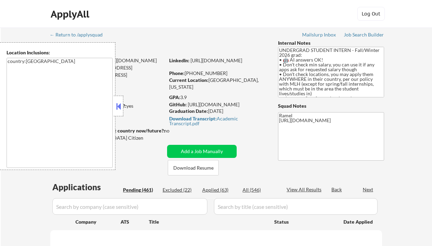
select select ""pending""
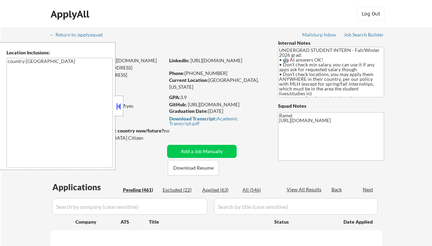
select select ""pending""
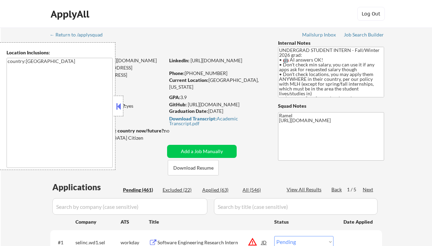
click at [116, 106] on button at bounding box center [119, 106] width 8 height 10
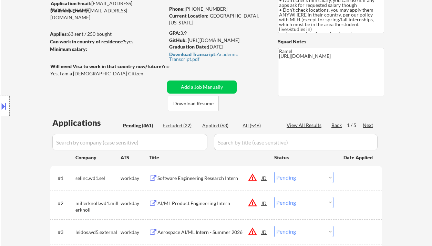
scroll to position [46, 0]
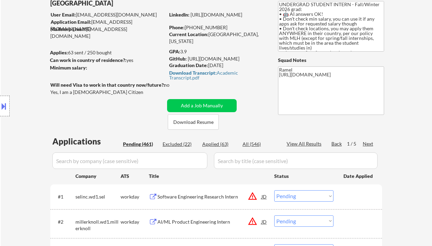
click at [175, 195] on div "Software Engineering Research Intern" at bounding box center [210, 197] width 104 height 7
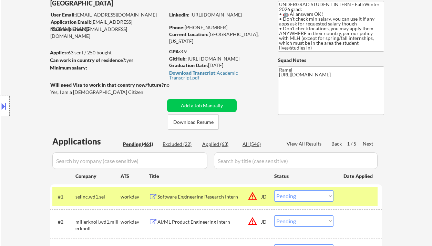
drag, startPoint x: 225, startPoint y: 28, endPoint x: 192, endPoint y: 28, distance: 32.7
click at [192, 28] on div "Phone: [PHONE_NUMBER]" at bounding box center [218, 27] width 98 height 7
copy div "[PHONE_NUMBER]"
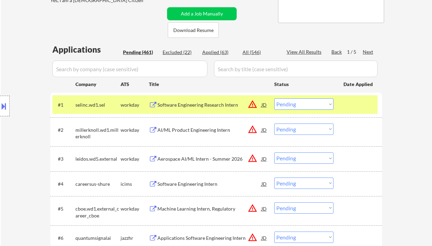
click at [297, 105] on select "Choose an option... Pending Applied Excluded (Questions) Excluded (Expired) Exc…" at bounding box center [303, 104] width 59 height 11
click at [274, 99] on select "Choose an option... Pending Applied Excluded (Questions) Excluded (Expired) Exc…" at bounding box center [303, 104] width 59 height 11
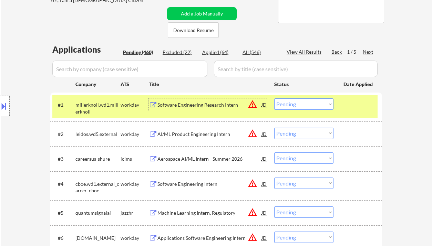
click at [202, 110] on div "Software Engineering Research Intern" at bounding box center [210, 105] width 104 height 12
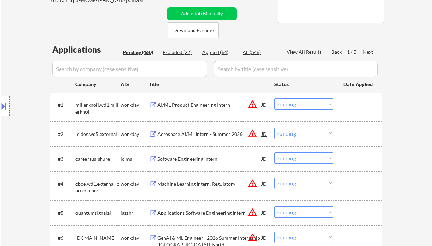
click at [305, 100] on select "Choose an option... Pending Applied Excluded (Questions) Excluded (Expired) Exc…" at bounding box center [303, 104] width 59 height 11
click at [274, 99] on select "Choose an option... Pending Applied Excluded (Questions) Excluded (Expired) Exc…" at bounding box center [303, 104] width 59 height 11
click at [205, 133] on div "Aerospace AI/ML Intern - Summer 2026" at bounding box center [210, 134] width 104 height 7
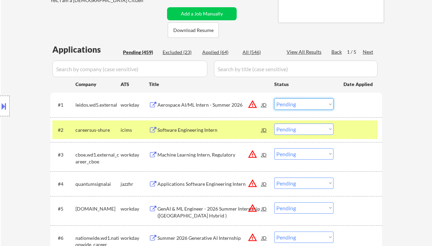
click at [298, 104] on select "Choose an option... Pending Applied Excluded (Questions) Excluded (Expired) Exc…" at bounding box center [303, 104] width 59 height 11
click at [274, 99] on select "Choose an option... Pending Applied Excluded (Questions) Excluded (Expired) Exc…" at bounding box center [303, 104] width 59 height 11
select select ""pending""
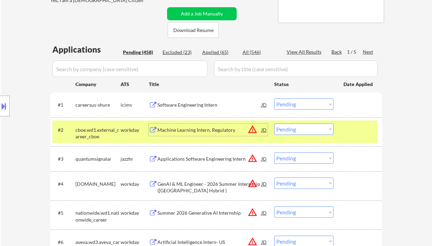
click at [189, 133] on div "Machine Learning Intern, Regulatory" at bounding box center [210, 130] width 104 height 12
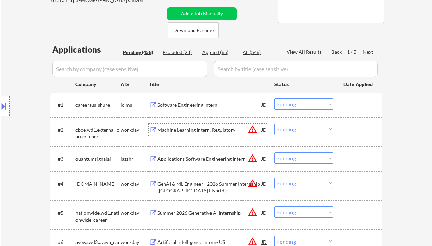
click at [193, 126] on div "Machine Learning Intern, Regulatory" at bounding box center [210, 130] width 104 height 12
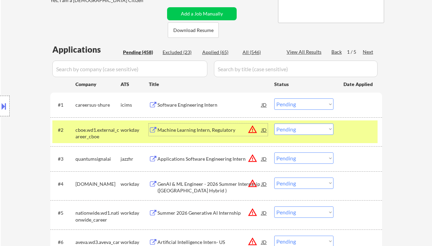
click at [298, 134] on select "Choose an option... Pending Applied Excluded (Questions) Excluded (Expired) Exc…" at bounding box center [303, 129] width 59 height 11
click at [274, 124] on select "Choose an option... Pending Applied Excluded (Questions) Excluded (Expired) Exc…" at bounding box center [303, 129] width 59 height 11
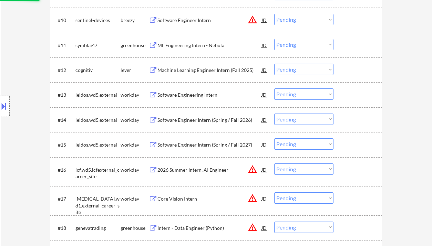
scroll to position [459, 0]
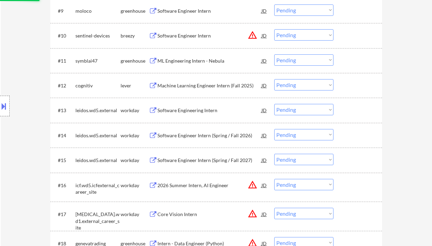
click at [189, 86] on div "Machine Learning Engineer Intern (Fall 2025)" at bounding box center [210, 85] width 104 height 7
select select ""pending""
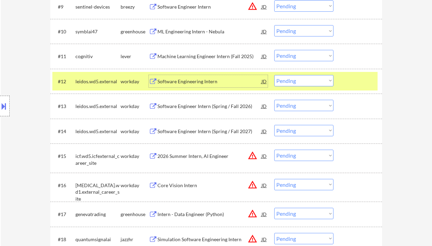
click at [187, 58] on div "Machine Learning Engineer Intern (Fall 2025)" at bounding box center [210, 56] width 104 height 7
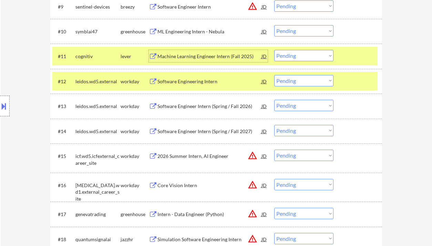
scroll to position [551, 0]
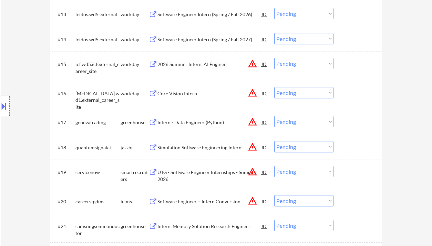
click at [191, 146] on div "Simulation Software Engineering Intern" at bounding box center [210, 147] width 104 height 7
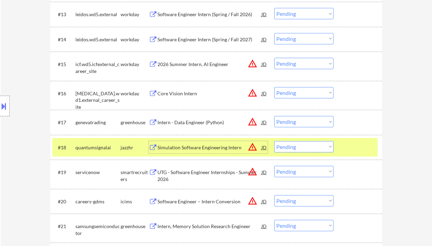
click at [305, 152] on select "Choose an option... Pending Applied Excluded (Questions) Excluded (Expired) Exc…" at bounding box center [303, 146] width 59 height 11
click at [274, 141] on select "Choose an option... Pending Applied Excluded (Questions) Excluded (Expired) Exc…" at bounding box center [303, 146] width 59 height 11
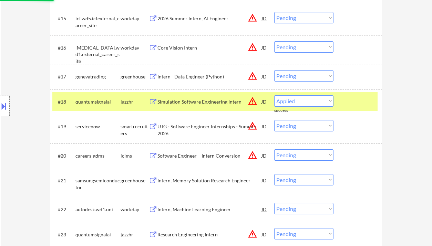
select select ""pending""
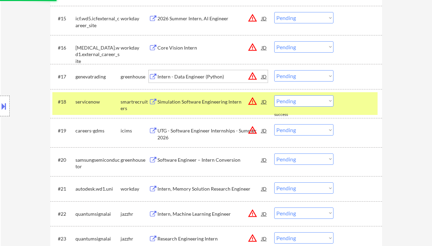
click at [166, 76] on div "Intern - Data Engineer (Python)" at bounding box center [210, 76] width 104 height 7
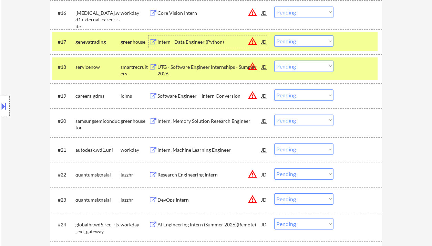
scroll to position [643, 0]
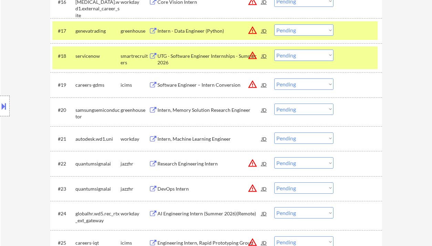
click at [190, 163] on div "Research Engineering Intern" at bounding box center [210, 164] width 104 height 7
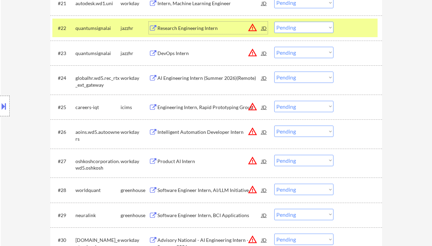
scroll to position [781, 0]
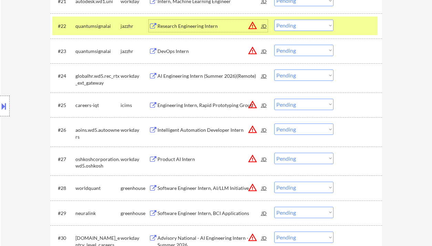
click at [170, 50] on div "DevOps Intern" at bounding box center [210, 51] width 104 height 7
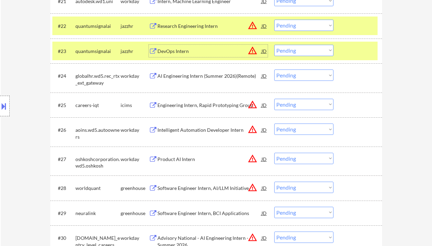
drag, startPoint x: 294, startPoint y: 50, endPoint x: 299, endPoint y: 55, distance: 7.6
click at [294, 50] on select "Choose an option... Pending Applied Excluded (Questions) Excluded (Expired) Exc…" at bounding box center [303, 50] width 59 height 11
click at [274, 45] on select "Choose an option... Pending Applied Excluded (Questions) Excluded (Expired) Exc…" at bounding box center [303, 50] width 59 height 11
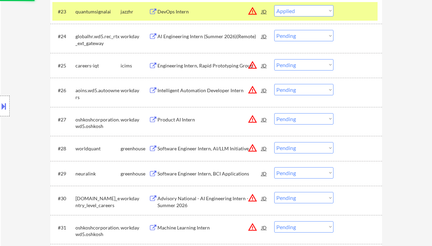
scroll to position [827, 0]
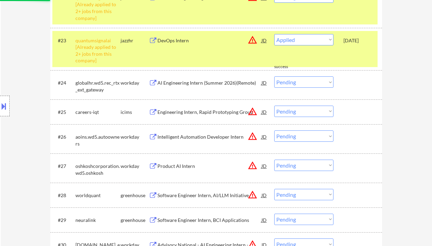
select select ""pending""
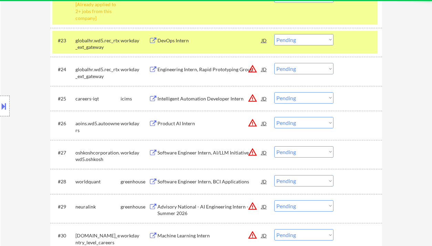
scroll to position [735, 0]
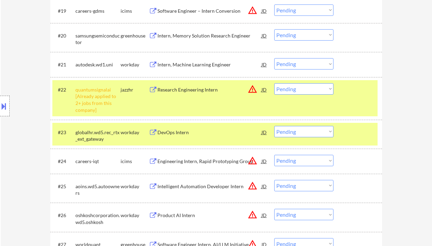
drag, startPoint x: 294, startPoint y: 88, endPoint x: 300, endPoint y: 94, distance: 8.3
click at [294, 88] on select "Choose an option... Pending Applied Excluded (Questions) Excluded (Expired) Exc…" at bounding box center [303, 88] width 59 height 11
click at [274, 83] on select "Choose an option... Pending Applied Excluded (Questions) Excluded (Expired) Exc…" at bounding box center [303, 88] width 59 height 11
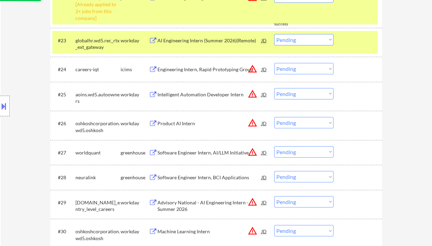
select select ""pending""
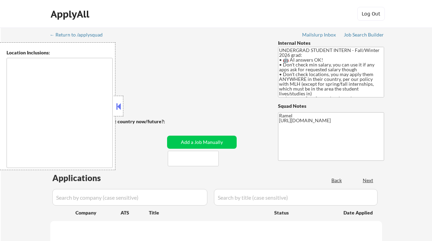
click at [121, 108] on button at bounding box center [119, 106] width 8 height 10
select select ""pending""
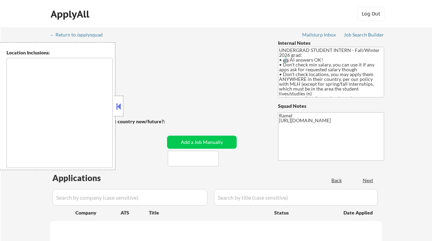
select select ""pending""
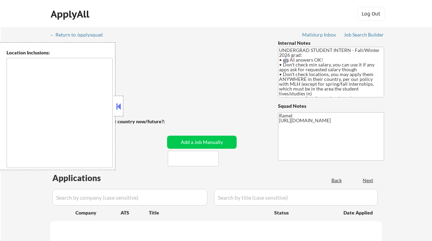
select select ""pending""
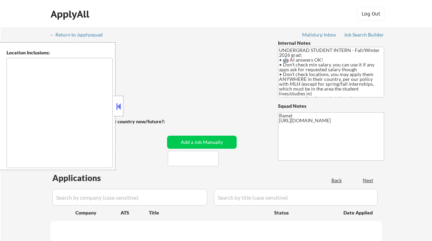
select select ""pending""
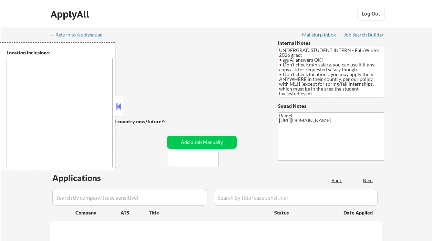
select select ""pending""
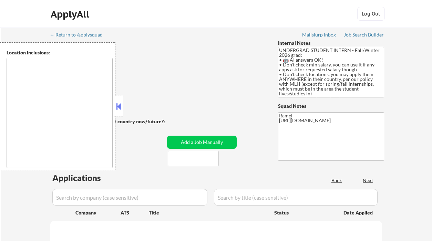
select select ""pending""
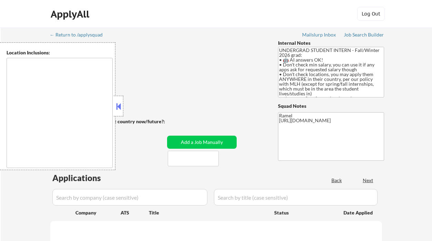
select select ""pending""
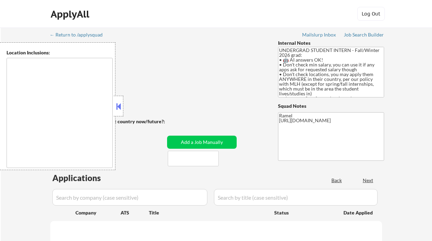
select select ""pending""
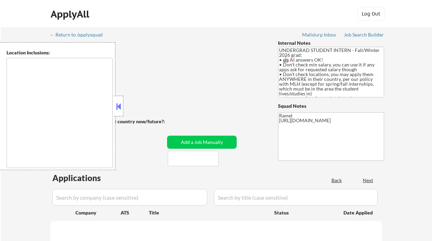
select select ""pending""
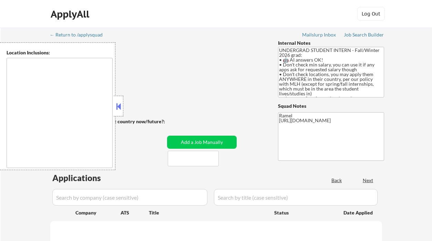
select select ""pending""
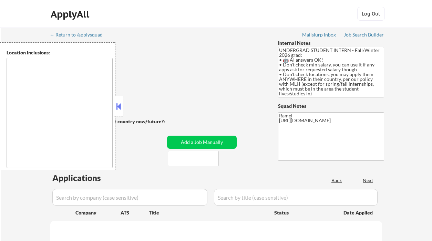
select select ""pending""
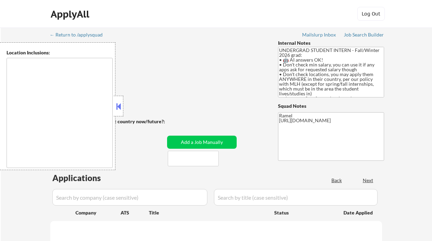
select select ""pending""
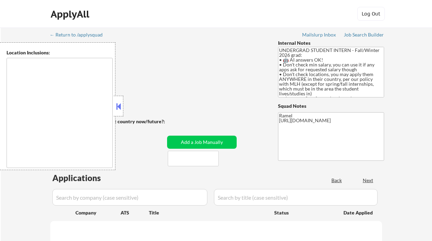
select select ""pending""
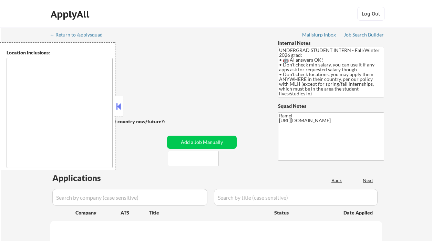
select select ""pending""
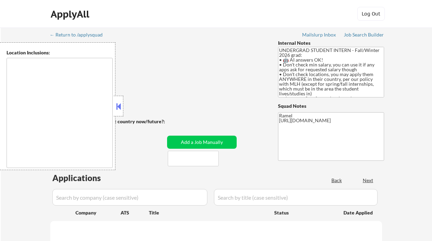
select select ""pending""
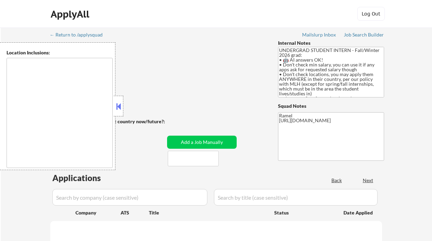
select select ""pending""
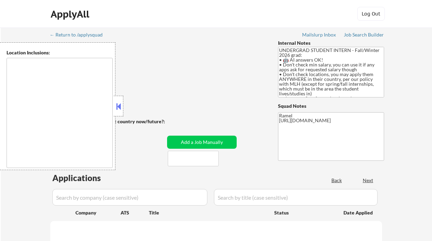
select select ""pending""
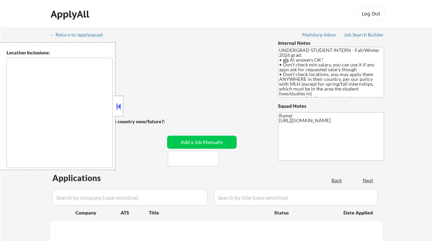
select select ""pending""
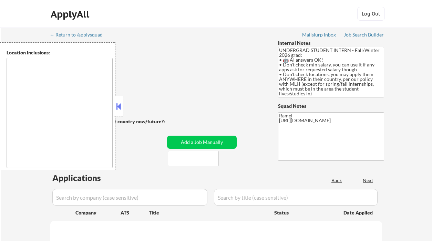
select select ""pending""
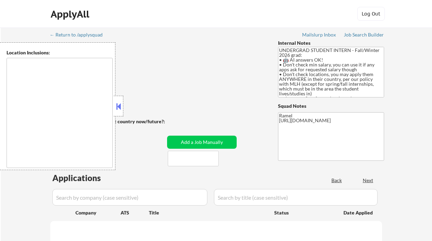
select select ""pending""
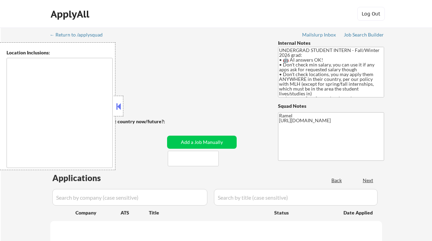
select select ""pending""
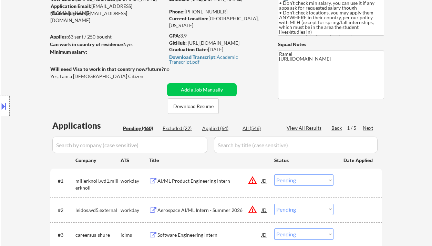
scroll to position [92, 0]
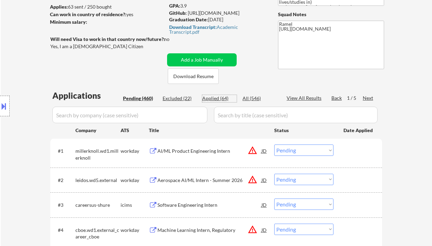
click at [218, 100] on div "Applied (64)" at bounding box center [219, 98] width 34 height 7
select select ""applied""
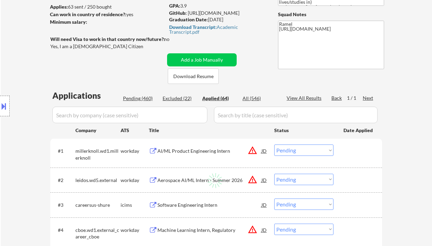
select select ""applied""
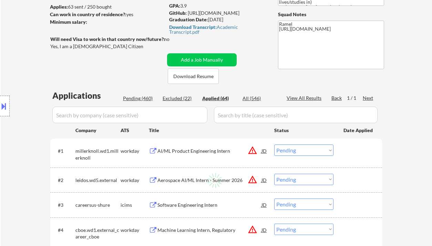
select select ""applied""
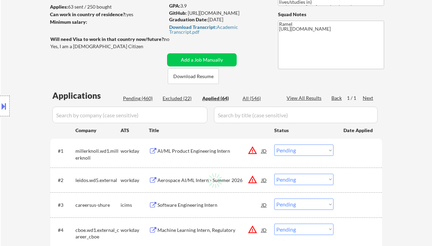
select select ""applied""
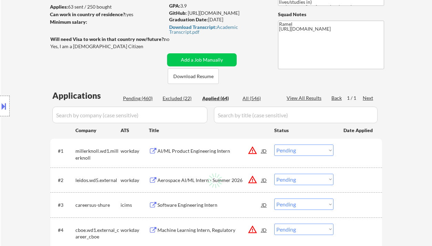
select select ""applied""
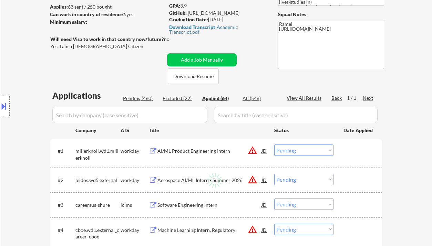
select select ""applied""
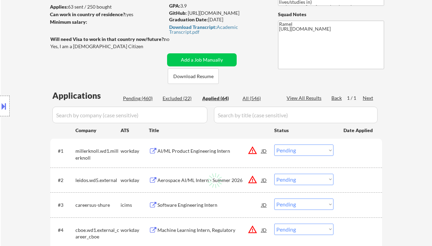
select select ""applied""
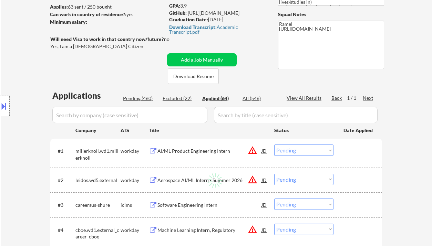
select select ""applied""
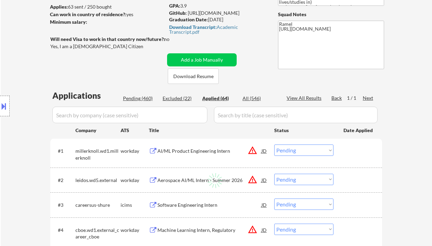
select select ""applied""
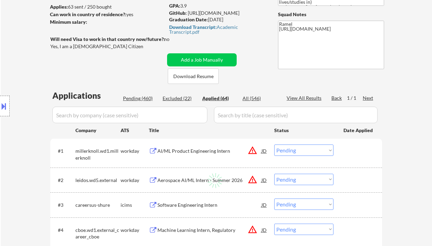
select select ""applied""
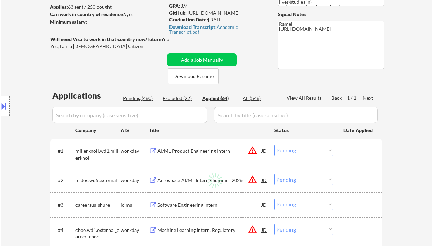
select select ""applied""
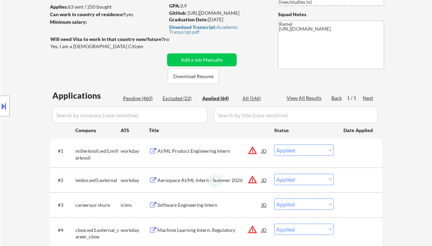
select select ""applied""
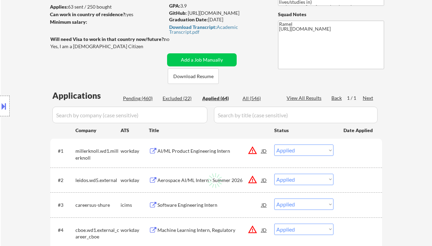
select select ""applied""
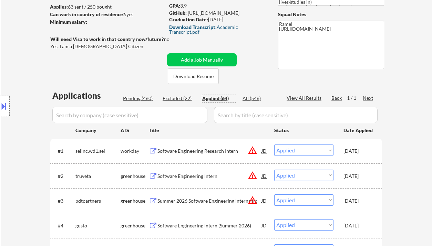
scroll to position [46, 0]
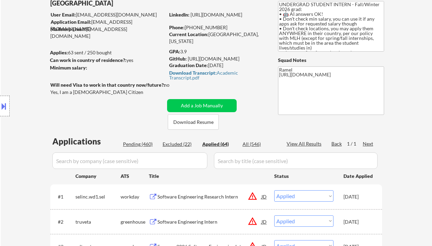
drag, startPoint x: 227, startPoint y: 25, endPoint x: 193, endPoint y: 28, distance: 33.9
click at [193, 28] on div "Phone: [PHONE_NUMBER]" at bounding box center [218, 27] width 98 height 7
copy div "347) 834-7434"
click at [20, 64] on div "Location Inclusions: country:[GEOGRAPHIC_DATA]" at bounding box center [61, 106] width 123 height 128
drag, startPoint x: 224, startPoint y: 28, endPoint x: 194, endPoint y: 25, distance: 30.1
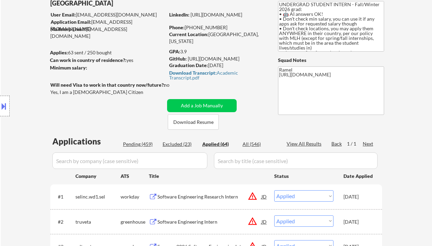
click at [194, 25] on div "Phone: [PHONE_NUMBER]" at bounding box center [218, 27] width 98 height 7
copy div "347) 834-7434"
select select ""applied""
copy div "347) 834-7434"
select select ""applied""
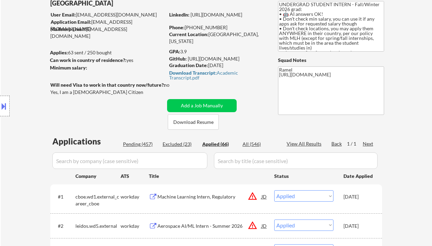
select select ""applied""
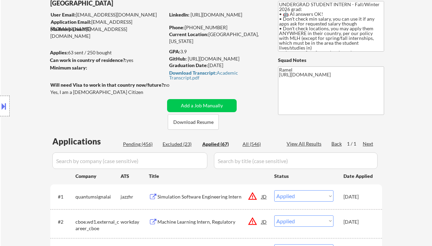
select select ""applied""
